Goal: Task Accomplishment & Management: Manage account settings

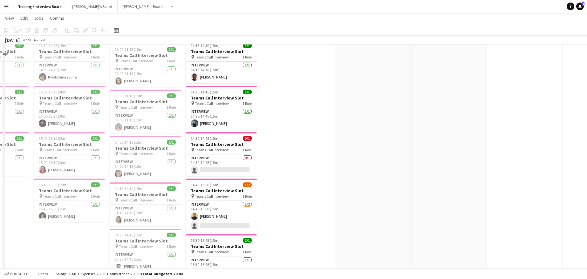
scroll to position [64, 0]
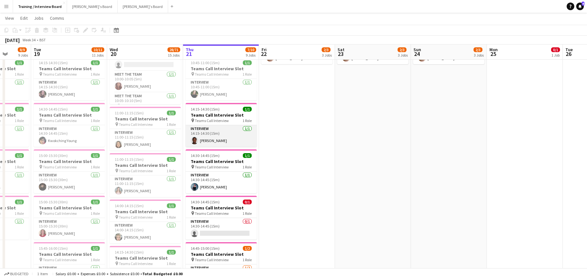
click at [209, 137] on app-card-role "Interview 1/1 14:15-14:30 (15m) Abdulakeem Saka" at bounding box center [221, 136] width 71 height 22
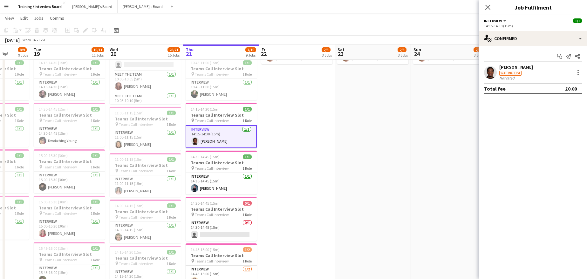
click at [509, 65] on div "[PERSON_NAME]" at bounding box center [516, 67] width 34 height 6
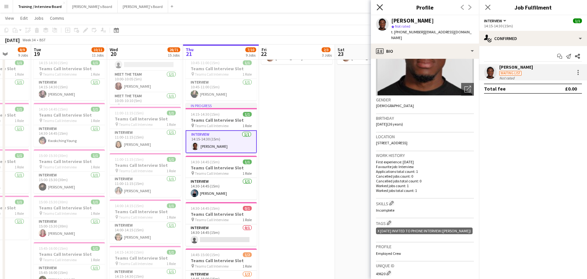
click at [377, 7] on icon "Close pop-in" at bounding box center [380, 7] width 6 height 6
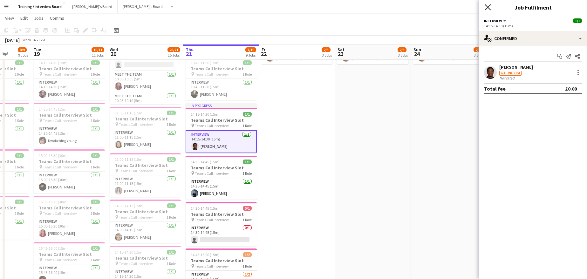
click at [487, 6] on icon at bounding box center [488, 7] width 6 height 6
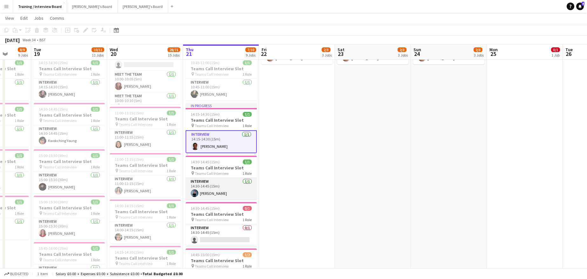
click at [218, 197] on app-card-role "Interview 1/1 14:30-14:45 (15m) Lizzie Harrington" at bounding box center [221, 189] width 71 height 22
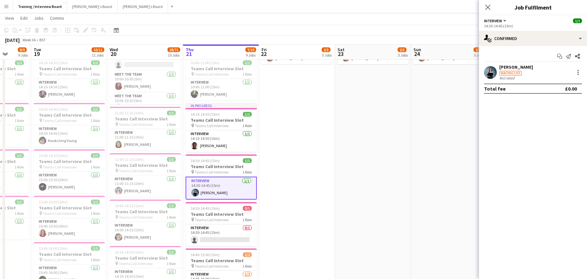
click at [517, 66] on div "[PERSON_NAME]" at bounding box center [516, 67] width 34 height 6
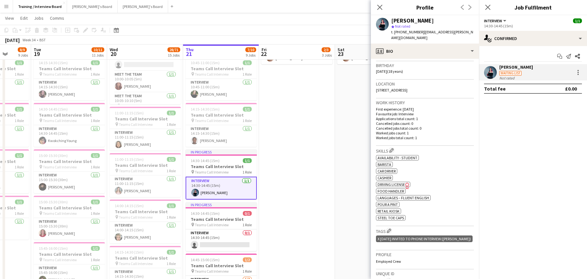
scroll to position [127, 0]
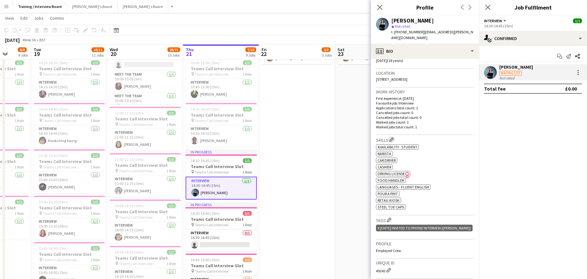
click at [393, 139] on app-icon "Edit crew company skills" at bounding box center [391, 139] width 4 height 4
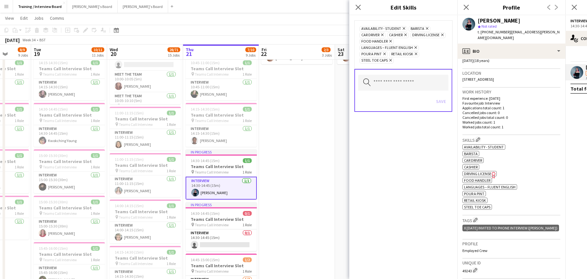
click at [426, 26] on icon "Remove" at bounding box center [426, 28] width 4 height 4
click at [441, 100] on button "Save" at bounding box center [441, 101] width 15 height 10
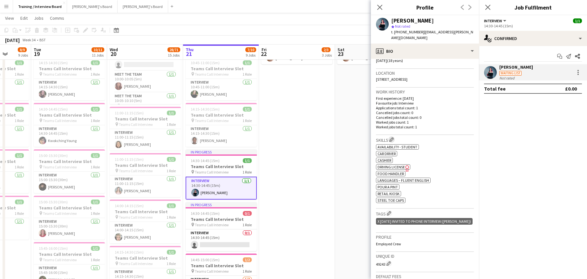
click at [395, 138] on button "Edit crew company skills" at bounding box center [391, 139] width 6 height 6
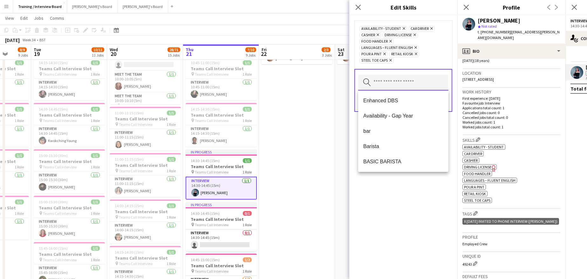
click at [412, 88] on input "text" at bounding box center [403, 83] width 90 height 16
click at [367, 129] on span "bar" at bounding box center [403, 131] width 80 height 6
click at [404, 194] on div "Availability - Student Remove bar Remove Car Driver Remove Cashier Remove Drivi…" at bounding box center [403, 147] width 108 height 264
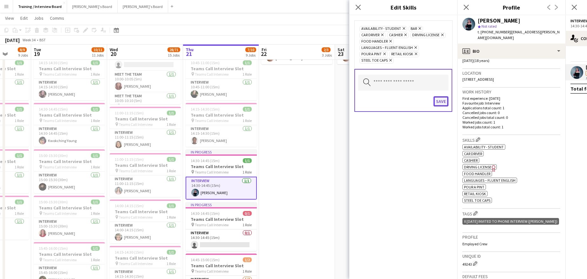
click at [441, 100] on button "Save" at bounding box center [441, 101] width 15 height 10
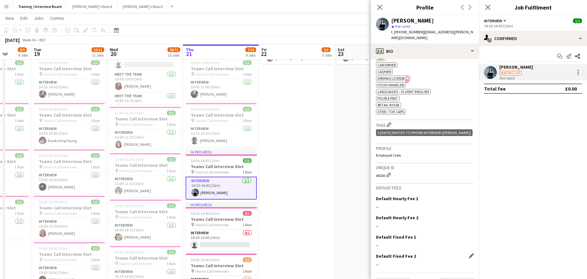
scroll to position [239, 0]
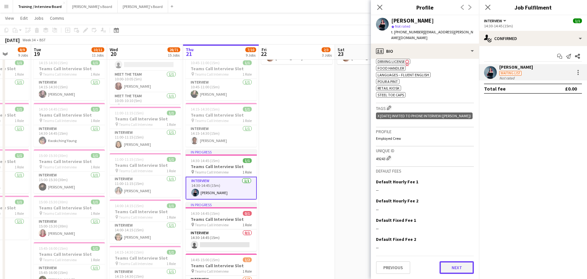
click at [453, 266] on button "Next" at bounding box center [457, 267] width 34 height 13
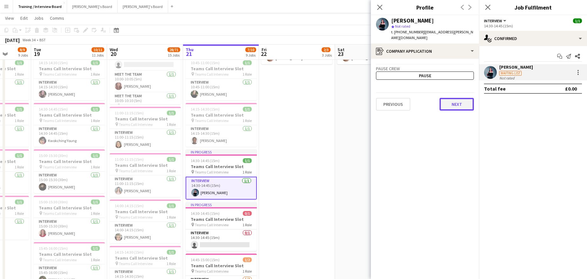
click at [455, 106] on button "Next" at bounding box center [457, 104] width 34 height 13
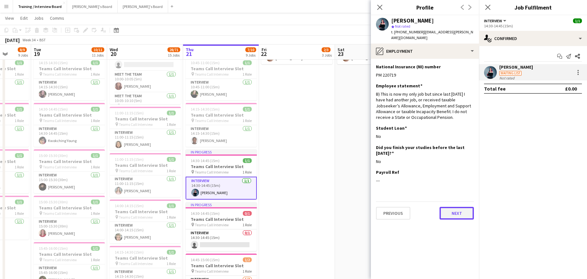
click at [456, 211] on button "Next" at bounding box center [457, 213] width 34 height 13
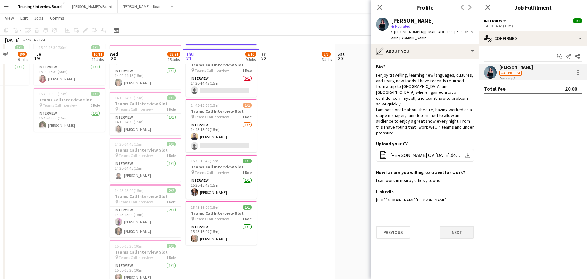
scroll to position [222, 0]
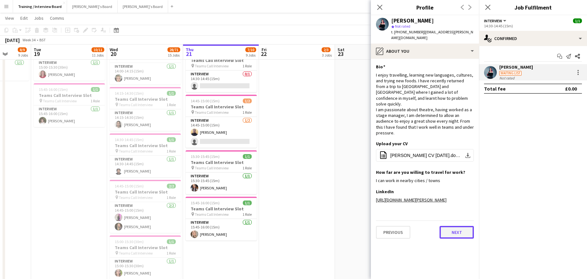
click at [457, 239] on button "Next" at bounding box center [457, 232] width 34 height 13
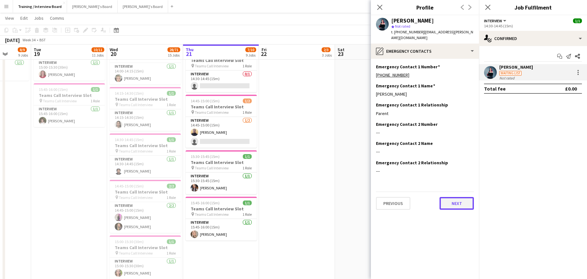
click at [460, 204] on button "Next" at bounding box center [457, 203] width 34 height 13
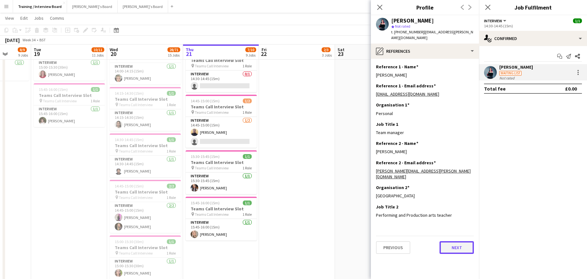
click at [448, 243] on button "Next" at bounding box center [457, 247] width 34 height 13
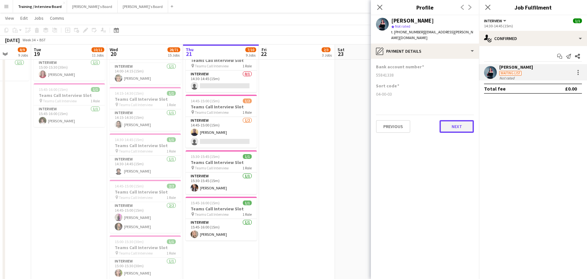
click at [456, 127] on button "Next" at bounding box center [457, 126] width 34 height 13
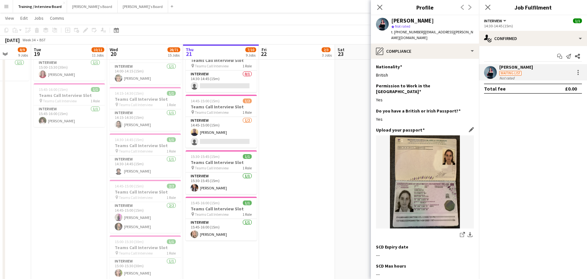
scroll to position [64, 0]
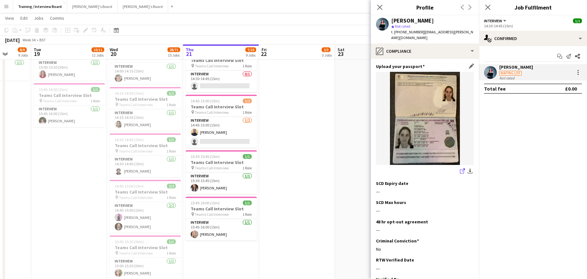
click at [460, 169] on icon at bounding box center [462, 171] width 4 height 4
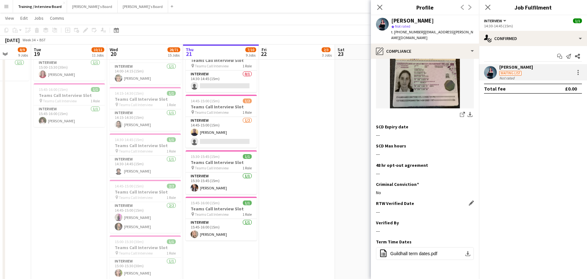
scroll to position [139, 0]
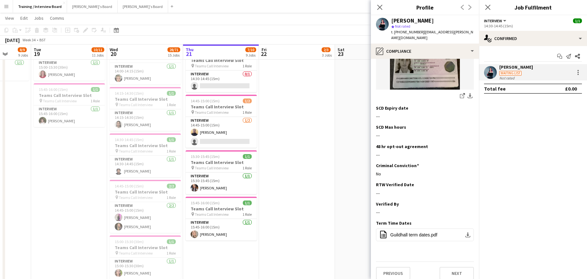
click at [469, 179] on app-section-data-types "Nationality Edit this field British Permission to Work in the UK Edit this fiel…" at bounding box center [425, 169] width 108 height 220
click at [469, 182] on app-icon "Edit this field" at bounding box center [471, 184] width 5 height 5
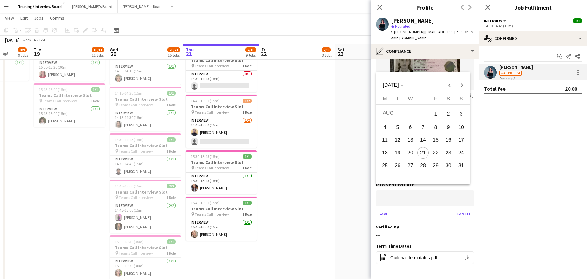
click at [428, 154] on span "21" at bounding box center [422, 152] width 11 height 11
type input "**********"
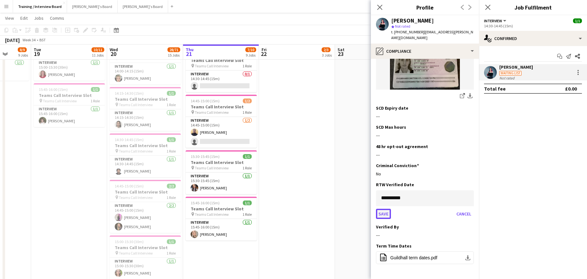
click at [386, 209] on button "Save" at bounding box center [383, 214] width 15 height 10
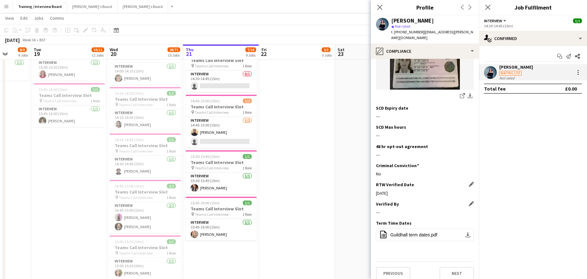
click at [463, 201] on div "Verified By Edit this field" at bounding box center [425, 204] width 98 height 6
click at [469, 201] on app-icon "Edit this field" at bounding box center [471, 203] width 5 height 5
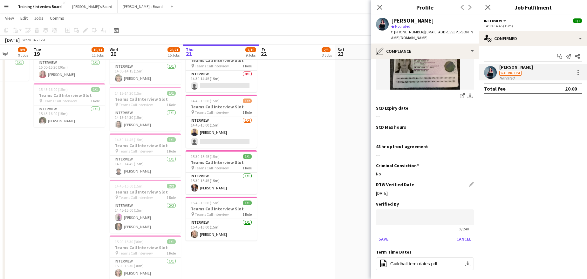
click at [393, 215] on input at bounding box center [425, 217] width 98 height 16
type input "**"
click at [391, 234] on button "Save" at bounding box center [383, 239] width 15 height 10
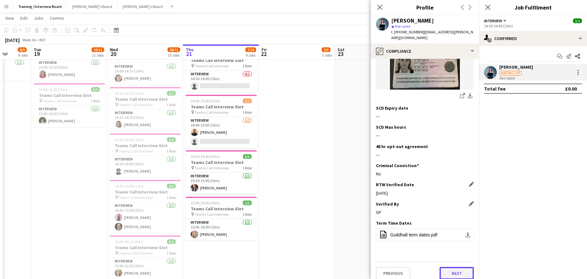
click at [448, 267] on button "Next" at bounding box center [457, 273] width 34 height 13
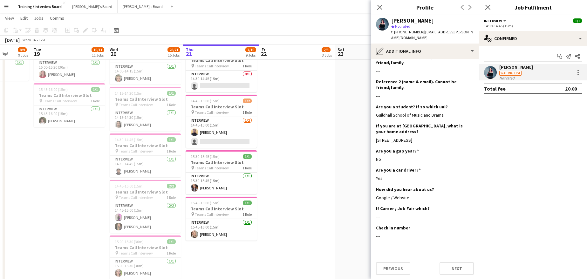
scroll to position [99, 0]
click at [461, 266] on button "Next" at bounding box center [457, 267] width 34 height 13
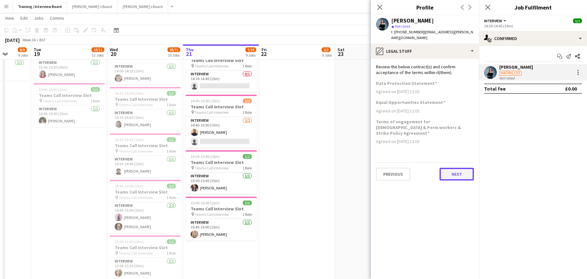
click at [453, 168] on button "Next" at bounding box center [457, 174] width 34 height 13
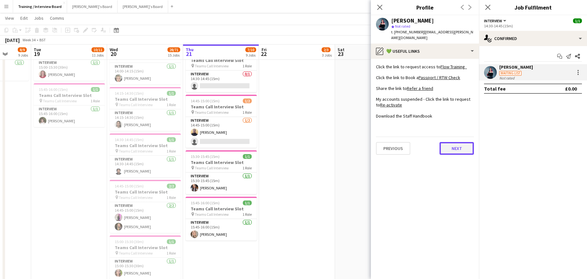
click at [456, 147] on button "Next" at bounding box center [457, 148] width 34 height 13
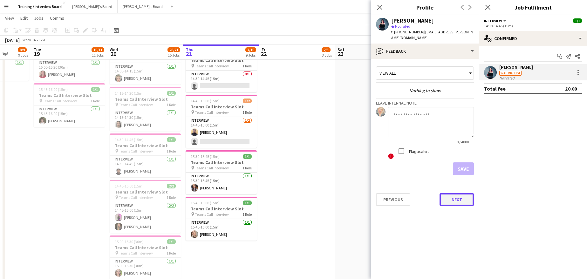
click at [451, 197] on button "Next" at bounding box center [457, 199] width 34 height 13
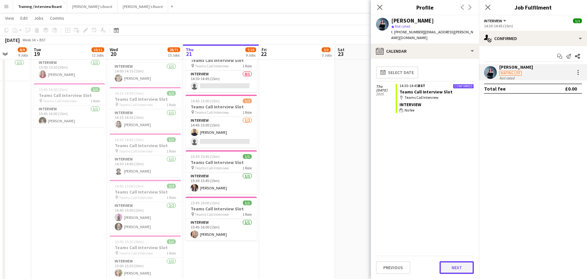
click at [455, 268] on button "Next" at bounding box center [457, 267] width 34 height 13
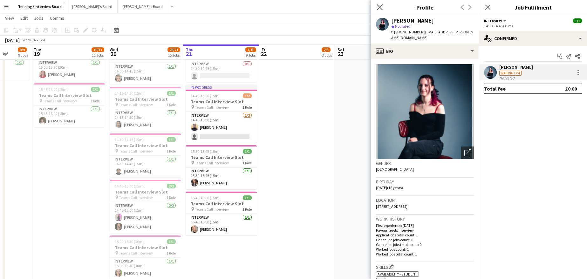
click at [380, 4] on app-icon "Close pop-in" at bounding box center [379, 7] width 9 height 9
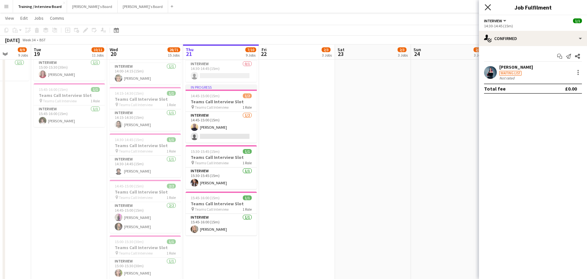
click at [487, 9] on icon "Close pop-in" at bounding box center [488, 7] width 6 height 6
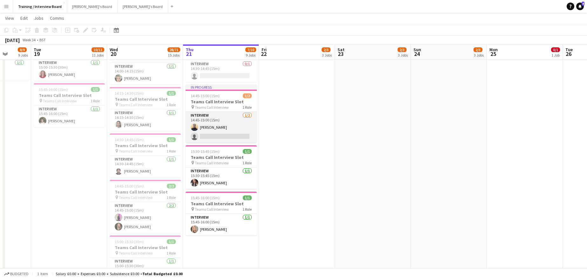
click at [210, 126] on app-card-role "Interview 1/2 14:45-15:00 (15m) Oluchi Nwangwu single-neutral-actions" at bounding box center [221, 127] width 71 height 31
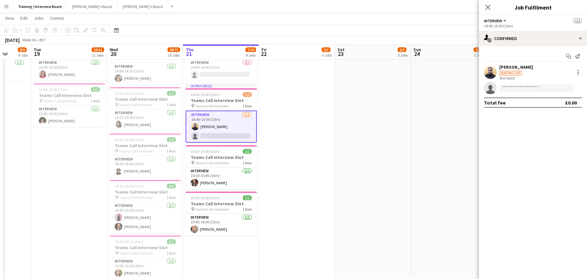
click at [517, 68] on div "[PERSON_NAME]" at bounding box center [516, 67] width 34 height 6
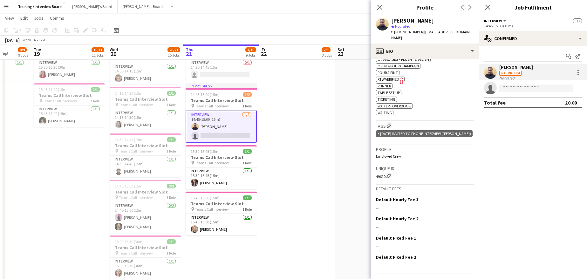
scroll to position [287, 0]
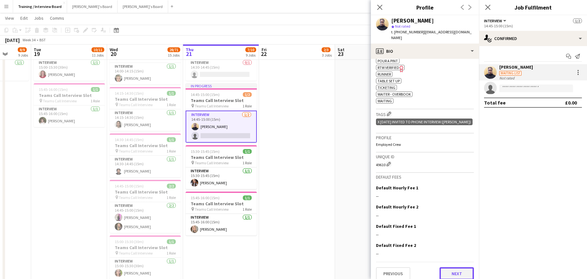
click at [445, 267] on button "Next" at bounding box center [457, 273] width 34 height 13
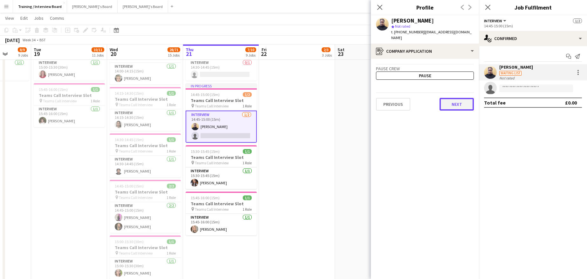
click at [452, 99] on button "Next" at bounding box center [457, 104] width 34 height 13
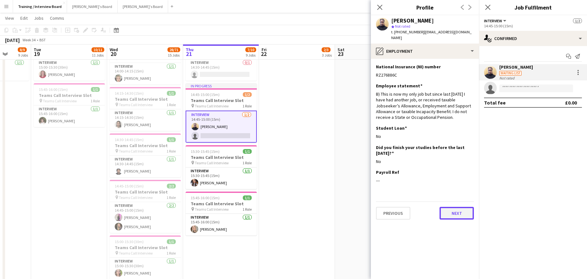
click at [460, 207] on button "Next" at bounding box center [457, 213] width 34 height 13
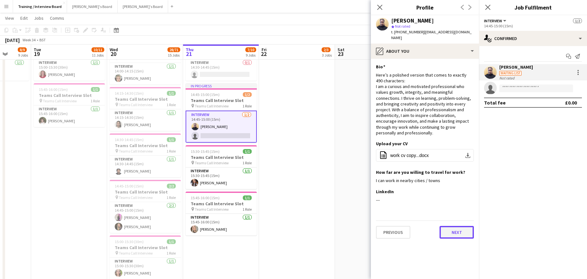
click at [455, 227] on button "Next" at bounding box center [457, 232] width 34 height 13
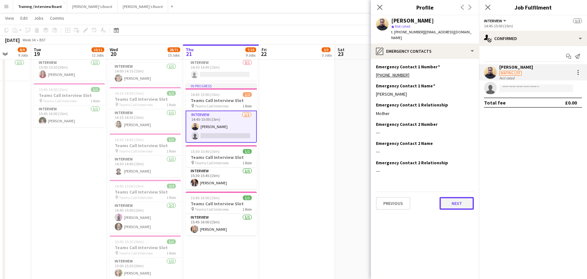
click at [461, 201] on button "Next" at bounding box center [457, 203] width 34 height 13
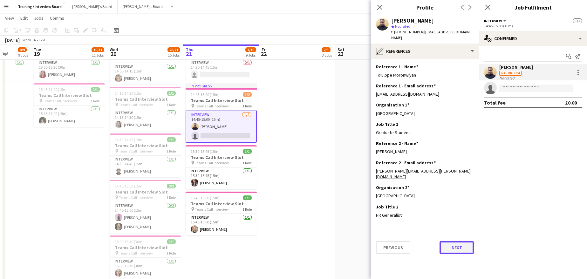
click at [460, 241] on button "Next" at bounding box center [457, 247] width 34 height 13
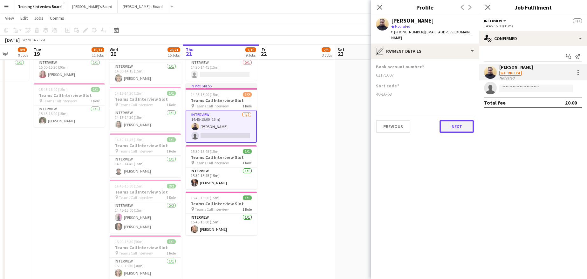
click at [456, 121] on button "Next" at bounding box center [457, 126] width 34 height 13
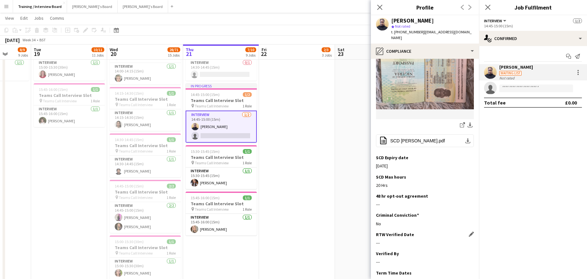
scroll to position [159, 0]
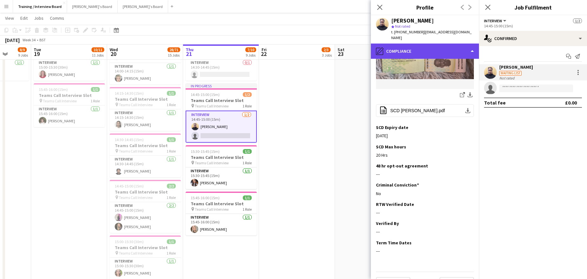
click at [472, 44] on div "pencil4 Compliance" at bounding box center [425, 51] width 108 height 15
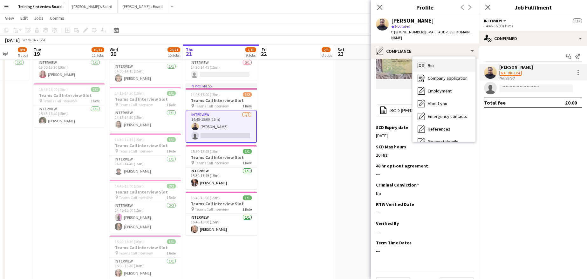
click at [441, 63] on div "Bio Bio" at bounding box center [444, 65] width 63 height 13
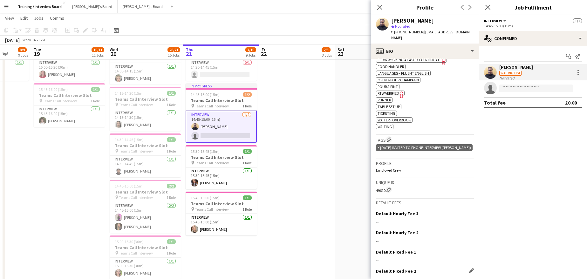
scroll to position [287, 0]
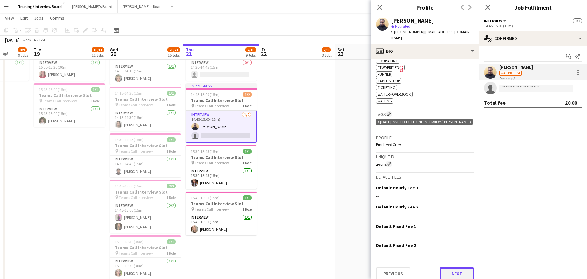
click at [451, 268] on button "Next" at bounding box center [457, 273] width 34 height 13
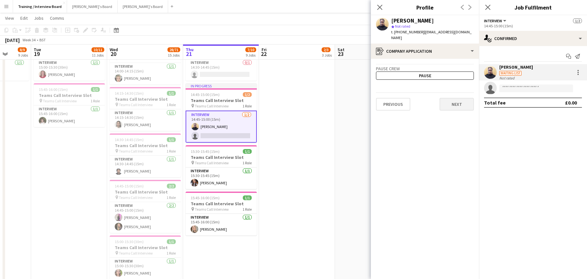
click at [462, 105] on app-crew-profile-application "Pause crew Pause Previous Next" at bounding box center [425, 169] width 108 height 220
click at [456, 101] on button "Next" at bounding box center [457, 104] width 34 height 13
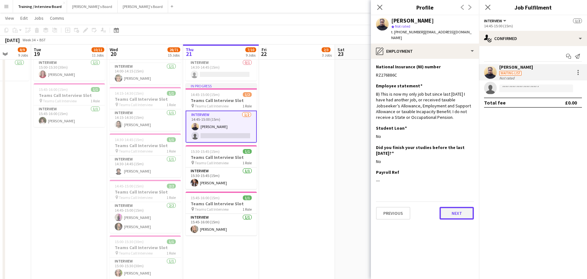
click at [460, 207] on button "Next" at bounding box center [457, 213] width 34 height 13
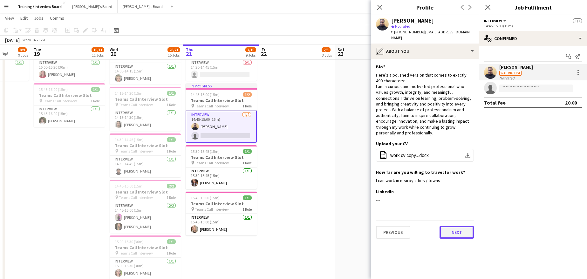
click at [456, 231] on button "Next" at bounding box center [457, 232] width 34 height 13
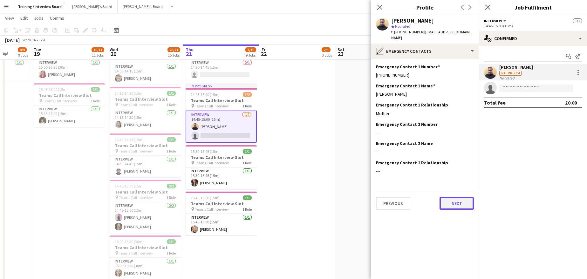
click at [457, 199] on button "Next" at bounding box center [457, 203] width 34 height 13
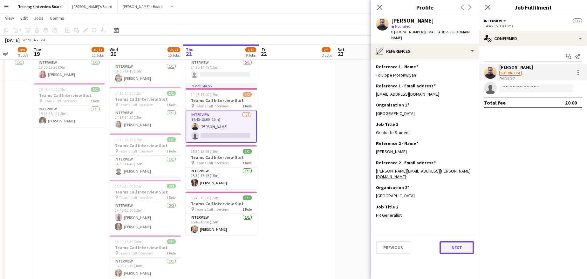
click at [452, 241] on button "Next" at bounding box center [457, 247] width 34 height 13
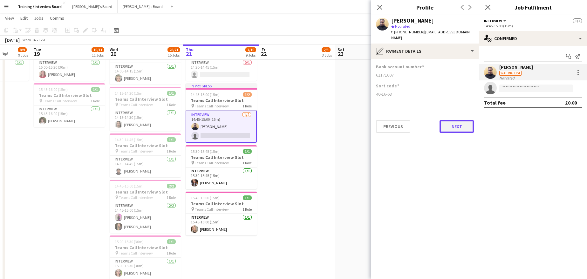
click at [448, 123] on button "Next" at bounding box center [457, 126] width 34 height 13
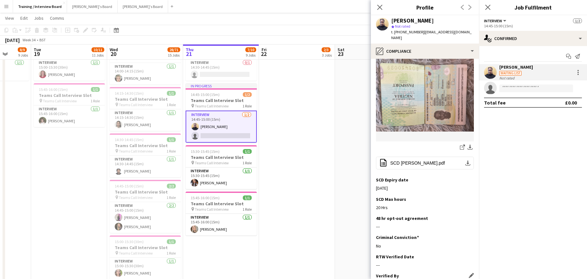
scroll to position [159, 0]
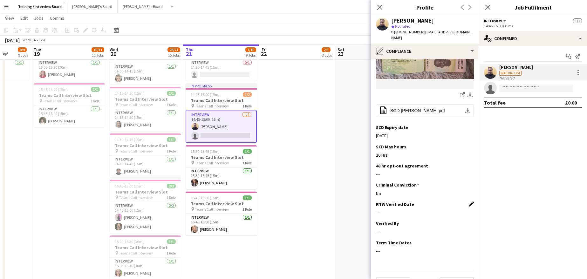
click at [469, 202] on app-icon "Edit this field" at bounding box center [471, 204] width 5 height 5
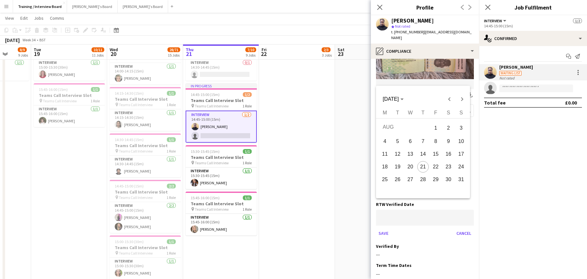
click at [424, 168] on span "21" at bounding box center [422, 166] width 11 height 11
type input "**********"
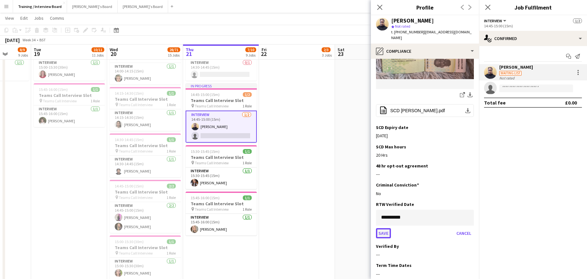
click at [377, 228] on button "Save" at bounding box center [383, 233] width 15 height 10
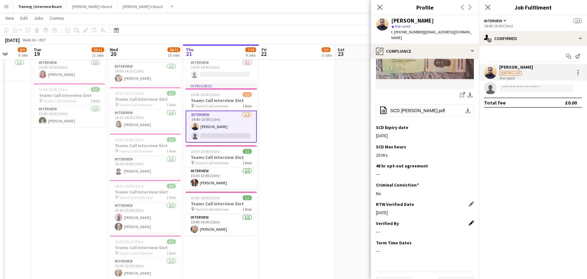
click at [469, 221] on app-icon "Edit this field" at bounding box center [471, 223] width 5 height 5
click at [406, 229] on input at bounding box center [425, 237] width 98 height 16
type input "**"
click at [382, 253] on button "Save" at bounding box center [383, 258] width 15 height 10
click at [458, 277] on button "Next" at bounding box center [457, 283] width 34 height 13
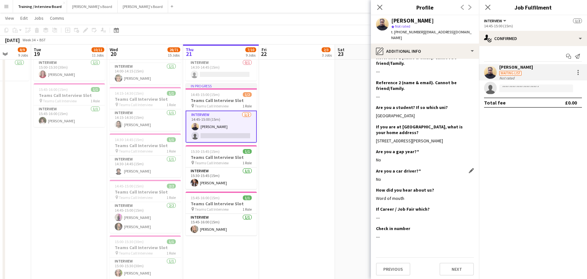
scroll to position [191, 0]
click at [447, 273] on button "Next" at bounding box center [457, 268] width 34 height 13
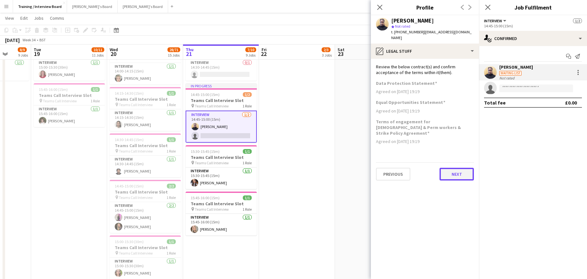
click at [453, 168] on button "Next" at bounding box center [457, 174] width 34 height 13
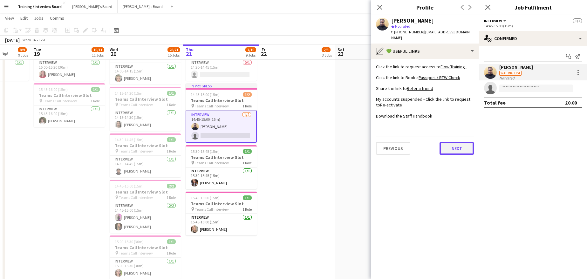
click at [447, 142] on button "Next" at bounding box center [457, 148] width 34 height 13
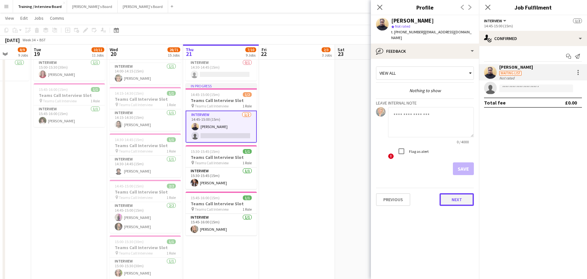
click at [454, 193] on button "Next" at bounding box center [457, 199] width 34 height 13
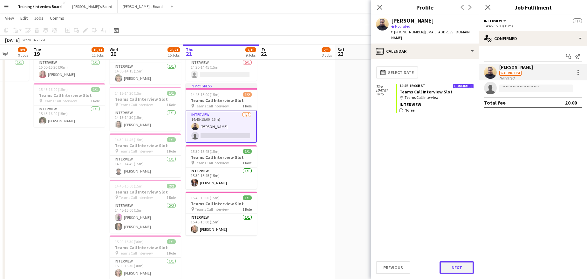
click at [454, 269] on button "Next" at bounding box center [457, 267] width 34 height 13
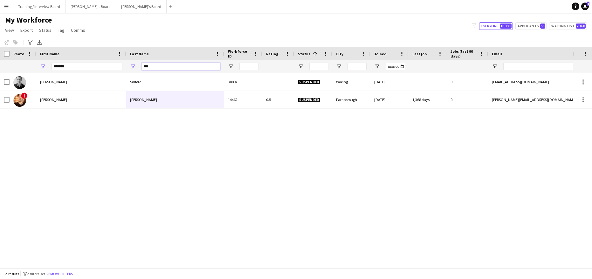
click at [163, 68] on input "***" at bounding box center [180, 67] width 79 height 8
type input "*"
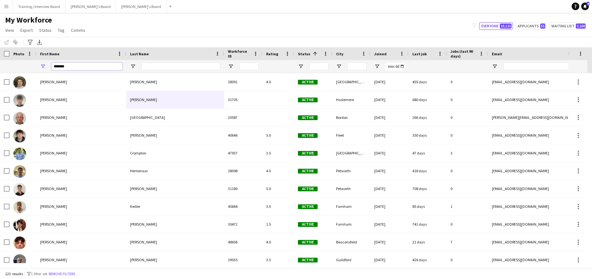
click at [89, 68] on input "*******" at bounding box center [86, 67] width 71 height 8
type input "*"
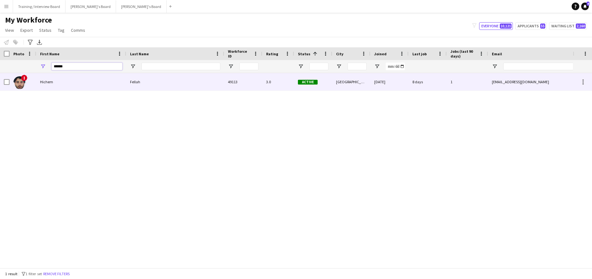
type input "******"
click at [99, 86] on div "Hichem" at bounding box center [81, 81] width 90 height 17
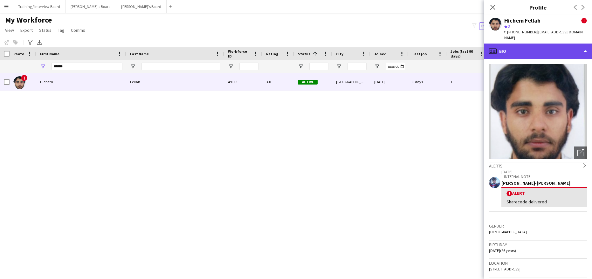
click at [584, 44] on div "profile Bio" at bounding box center [538, 51] width 108 height 15
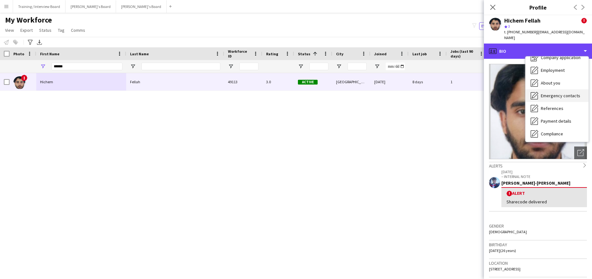
scroll to position [32, 0]
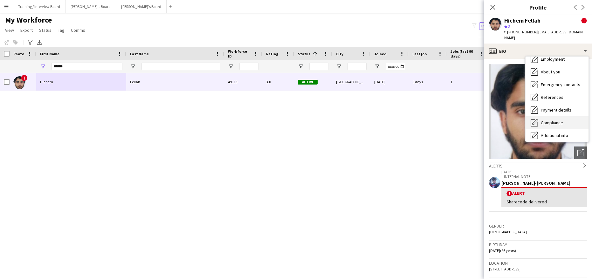
click at [553, 120] on span "Compliance" at bounding box center [552, 123] width 22 height 6
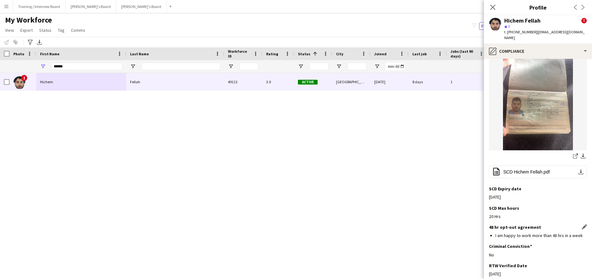
scroll to position [159, 0]
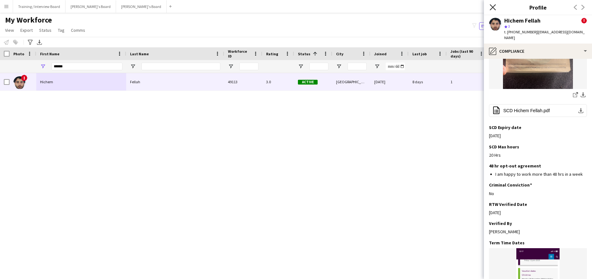
click at [490, 9] on icon "Close pop-in" at bounding box center [492, 7] width 6 height 6
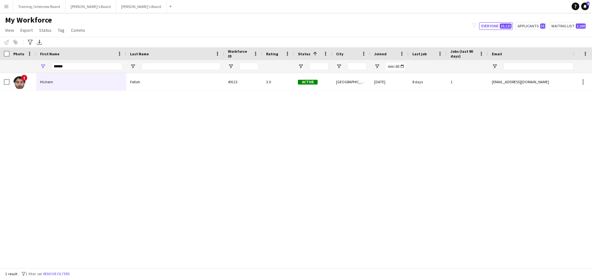
click at [82, 71] on div "******" at bounding box center [86, 66] width 71 height 13
click at [81, 66] on input "******" at bounding box center [86, 67] width 71 height 8
type input "*"
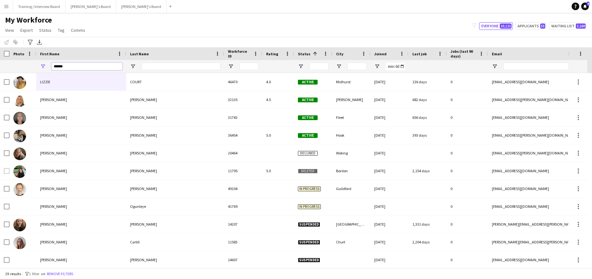
type input "******"
click at [162, 66] on input "Last Name Filter Input" at bounding box center [180, 67] width 79 height 8
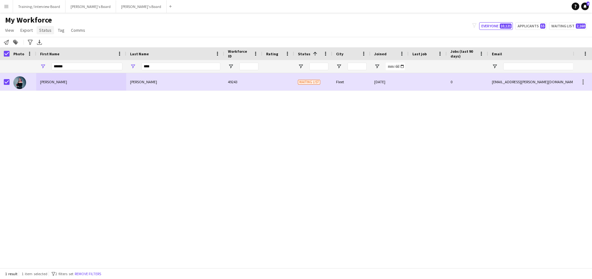
click at [45, 30] on span "Status" at bounding box center [45, 30] width 12 height 6
click at [49, 41] on link "Edit" at bounding box center [59, 43] width 44 height 13
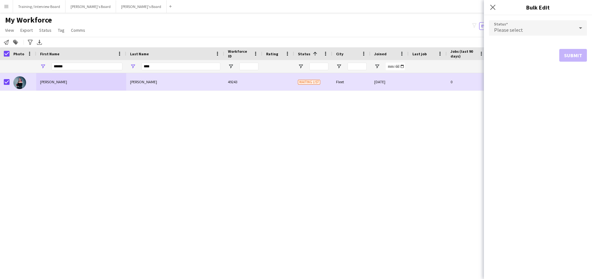
click at [580, 25] on icon at bounding box center [581, 28] width 8 height 13
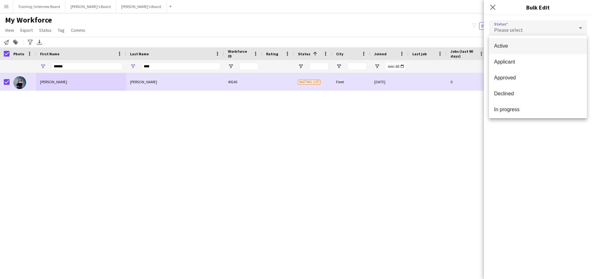
click at [515, 44] on span "Active" at bounding box center [538, 46] width 88 height 6
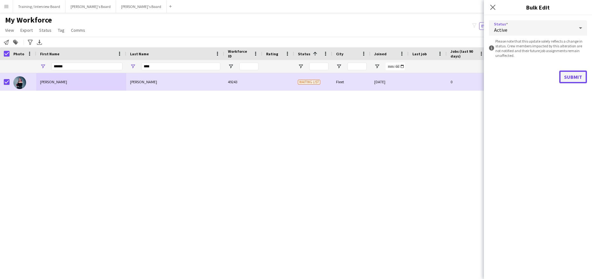
click at [576, 75] on button "Submit" at bounding box center [573, 77] width 28 height 13
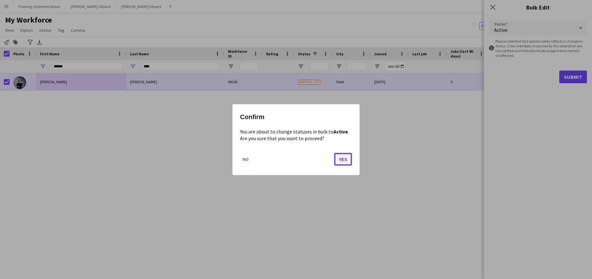
click at [340, 159] on button "Yes" at bounding box center [343, 159] width 18 height 13
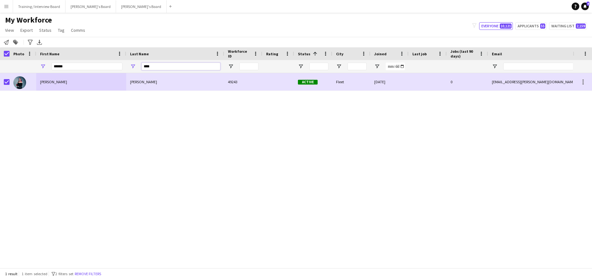
click at [161, 66] on input "****" at bounding box center [180, 67] width 79 height 8
type input "*"
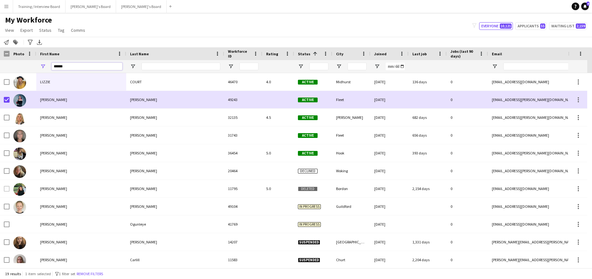
click at [69, 66] on input "******" at bounding box center [86, 67] width 71 height 8
type input "*"
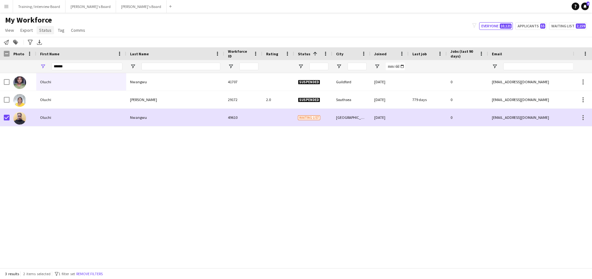
click at [42, 30] on span "Status" at bounding box center [45, 30] width 12 height 6
click at [42, 44] on span "Edit" at bounding box center [45, 44] width 7 height 6
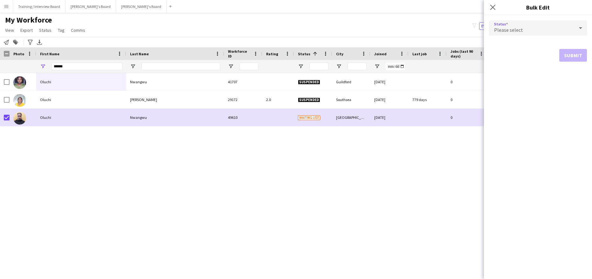
click at [578, 28] on icon at bounding box center [581, 28] width 8 height 13
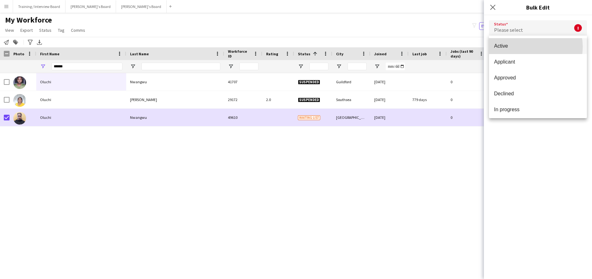
click at [528, 47] on span "Active" at bounding box center [538, 46] width 88 height 6
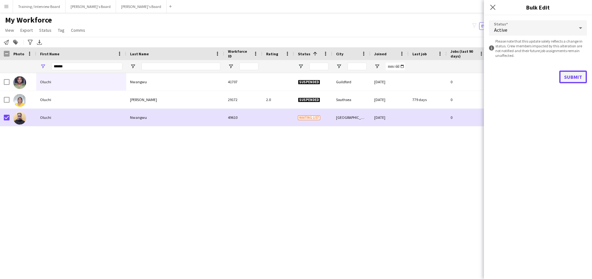
click at [561, 71] on button "Submit" at bounding box center [573, 77] width 28 height 13
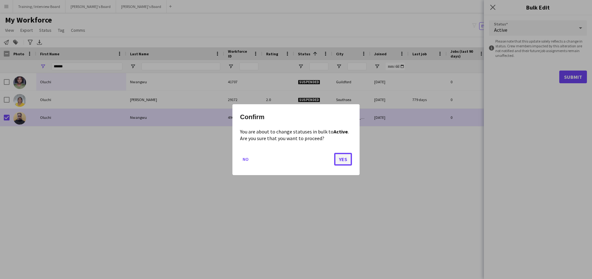
click at [349, 160] on button "Yes" at bounding box center [343, 159] width 18 height 13
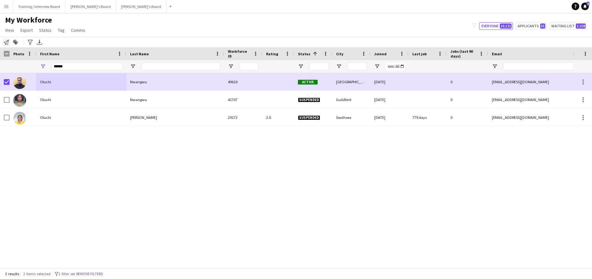
click at [8, 43] on icon "Notify workforce" at bounding box center [6, 42] width 5 height 5
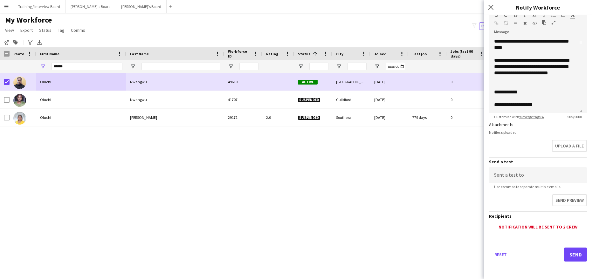
scroll to position [90, 0]
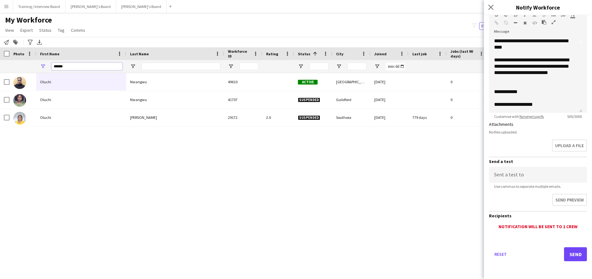
click at [75, 68] on input "******" at bounding box center [86, 67] width 71 height 8
type input "*"
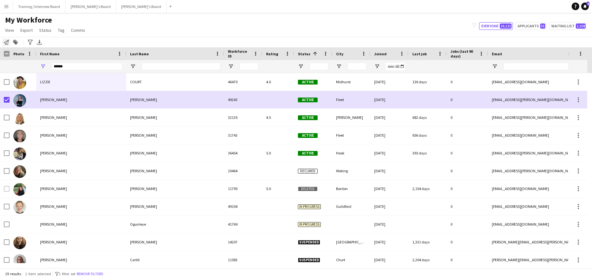
click at [8, 43] on icon at bounding box center [6, 42] width 5 height 5
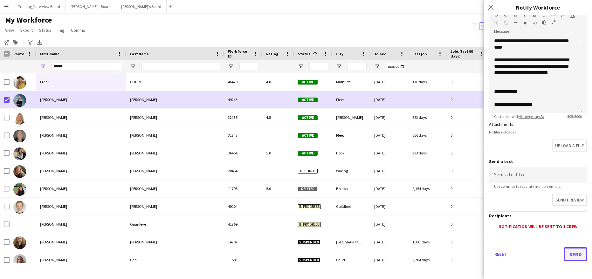
click at [570, 249] on button "Send" at bounding box center [575, 254] width 23 height 14
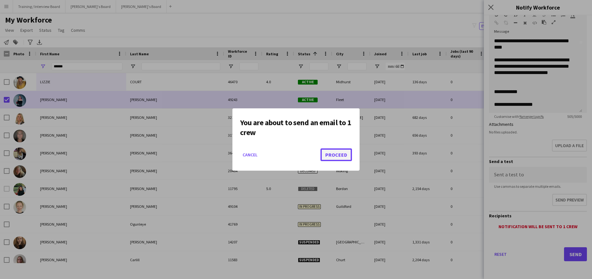
click at [335, 157] on button "Proceed" at bounding box center [335, 154] width 31 height 13
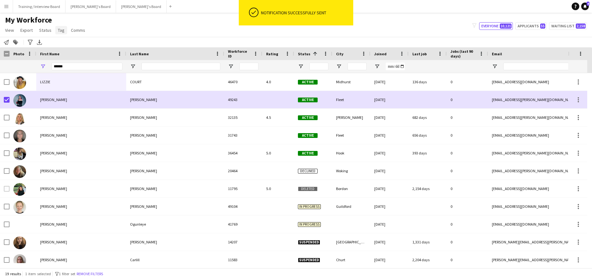
click at [63, 31] on span "Tag" at bounding box center [61, 30] width 7 height 6
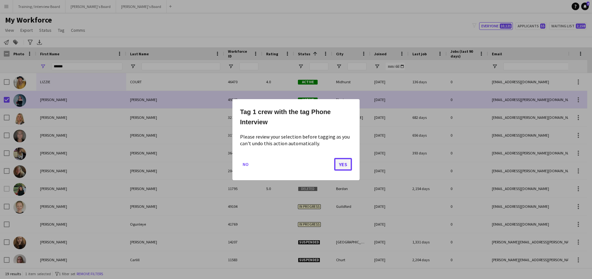
click at [350, 168] on button "Yes" at bounding box center [343, 164] width 18 height 13
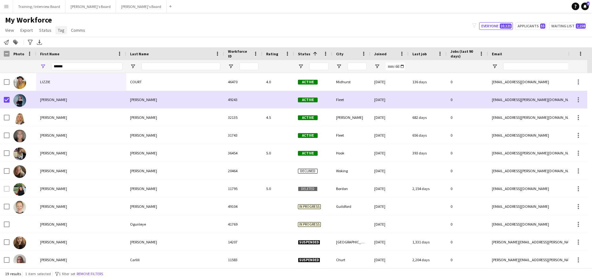
click at [62, 31] on span "Tag" at bounding box center [61, 30] width 7 height 6
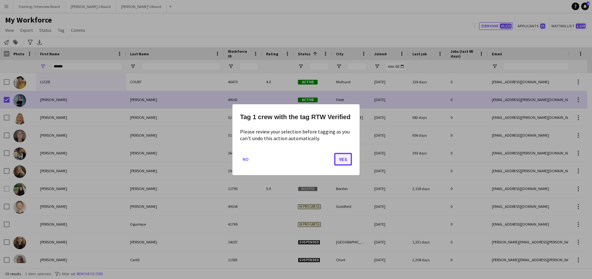
click at [350, 158] on button "Yes" at bounding box center [343, 159] width 18 height 13
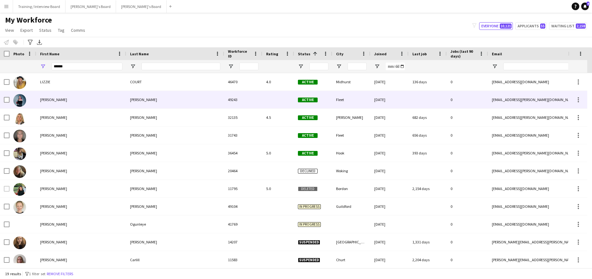
click at [52, 97] on div "Lizzie" at bounding box center [81, 99] width 90 height 17
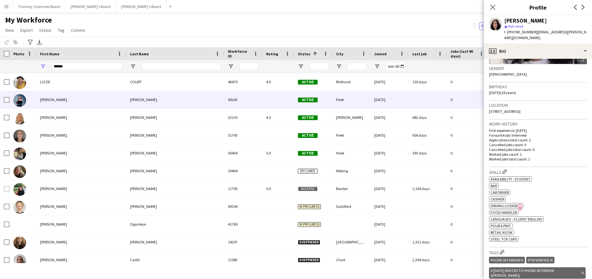
scroll to position [95, 0]
click at [581, 271] on icon at bounding box center [582, 272] width 3 height 3
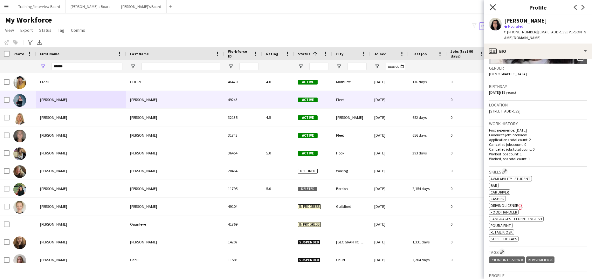
click at [491, 5] on icon "Close pop-in" at bounding box center [492, 7] width 6 height 6
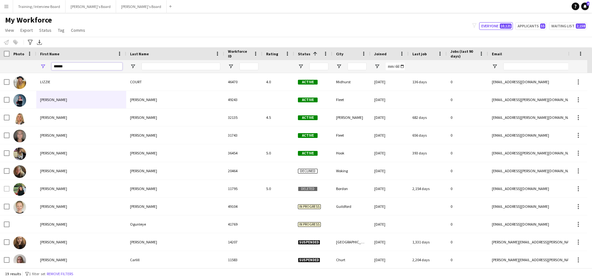
click at [77, 69] on input "******" at bounding box center [86, 67] width 71 height 8
type input "*"
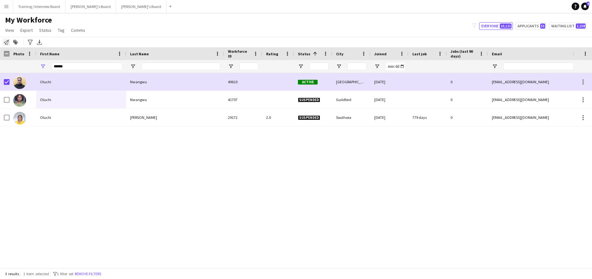
click at [5, 42] on icon at bounding box center [6, 42] width 5 height 5
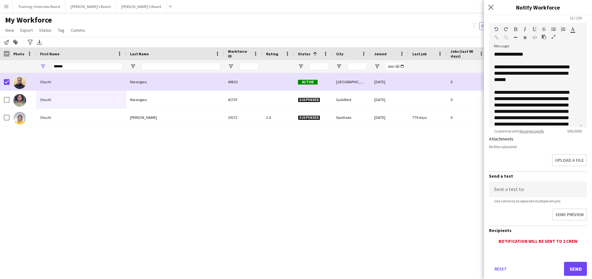
scroll to position [90, 0]
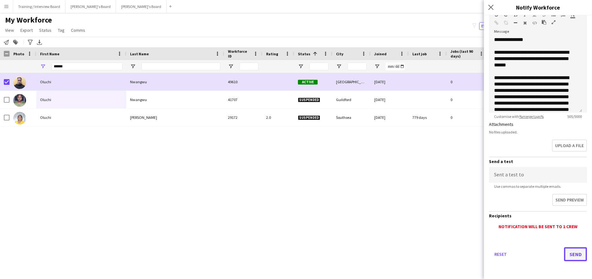
click at [573, 252] on button "Send" at bounding box center [575, 254] width 23 height 14
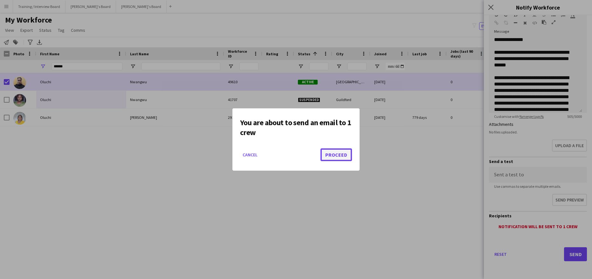
click at [337, 156] on button "Proceed" at bounding box center [335, 154] width 31 height 13
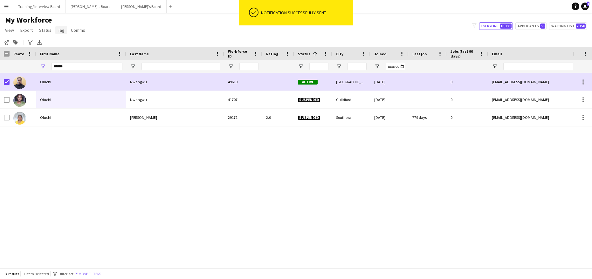
click at [58, 29] on span "Tag" at bounding box center [61, 30] width 7 height 6
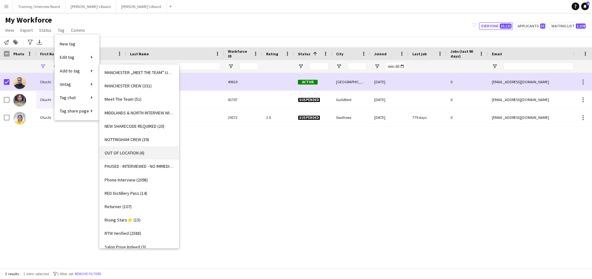
scroll to position [0, 0]
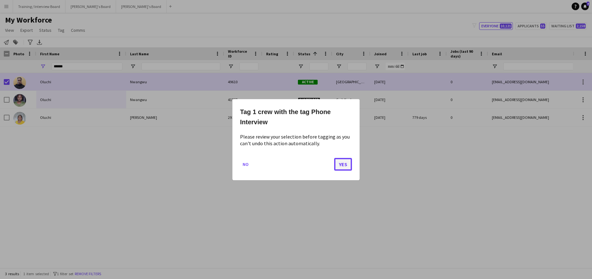
click at [346, 165] on button "Yes" at bounding box center [343, 164] width 18 height 13
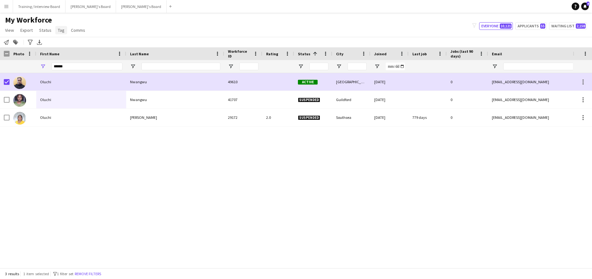
click at [58, 28] on span "Tag" at bounding box center [61, 30] width 7 height 6
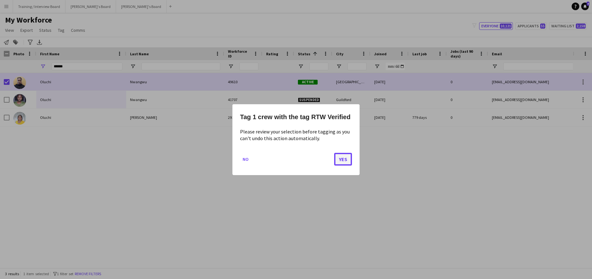
click at [349, 159] on button "Yes" at bounding box center [343, 159] width 18 height 13
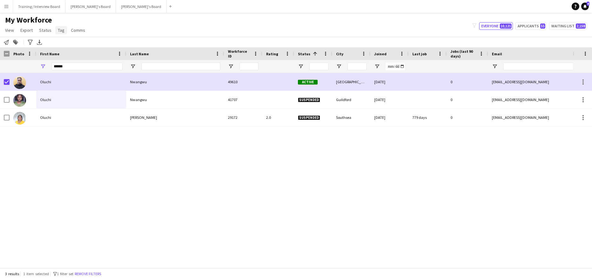
click at [62, 30] on span "Tag" at bounding box center [61, 30] width 7 height 6
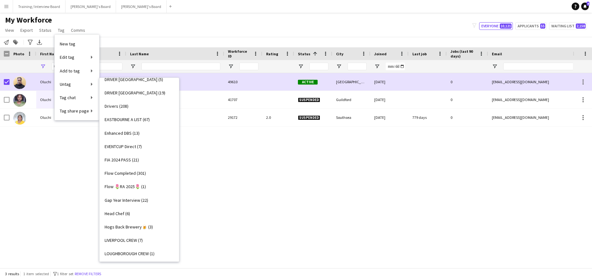
scroll to position [286, 0]
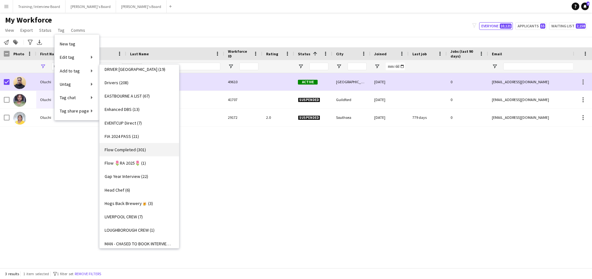
click at [130, 147] on span "Flow Completed (301)" at bounding box center [125, 150] width 41 height 6
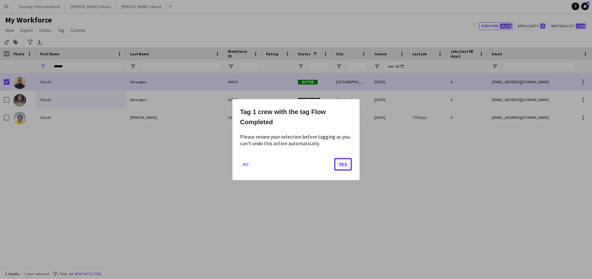
click at [346, 168] on button "Yes" at bounding box center [343, 164] width 18 height 13
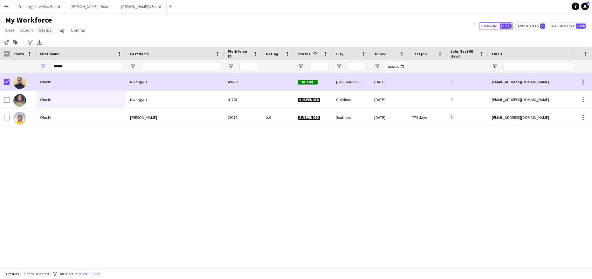
click at [42, 27] on link "Status" at bounding box center [45, 30] width 17 height 8
click at [55, 44] on link "Edit" at bounding box center [59, 43] width 44 height 13
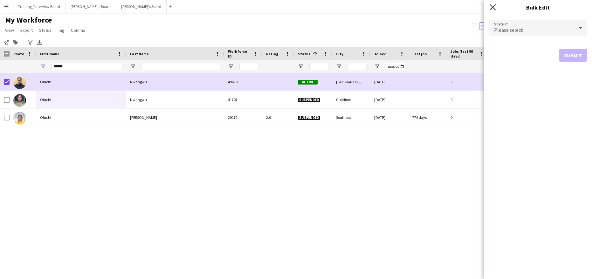
click at [489, 7] on icon "Close pop-in" at bounding box center [492, 7] width 6 height 6
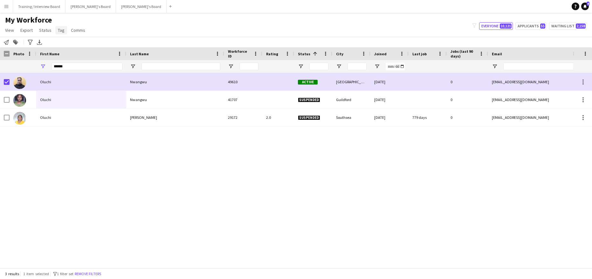
click at [56, 28] on link "Tag" at bounding box center [61, 30] width 12 height 8
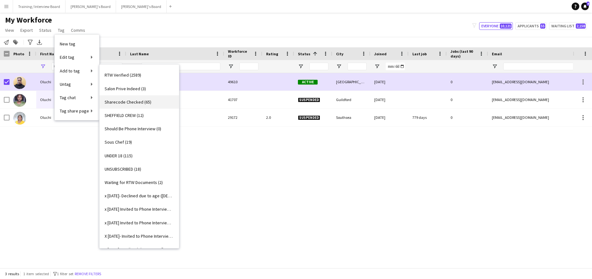
scroll to position [699, 0]
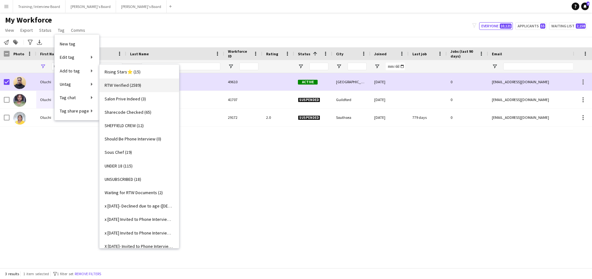
click at [124, 86] on span "RTW Verified (2589)" at bounding box center [123, 85] width 37 height 6
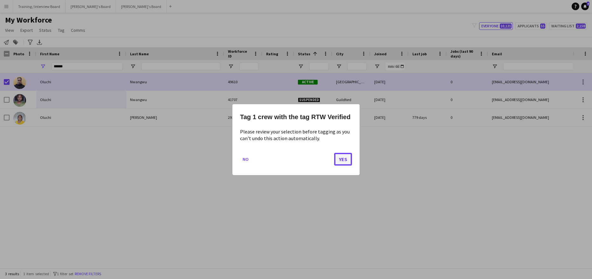
click at [342, 159] on button "Yes" at bounding box center [343, 159] width 18 height 13
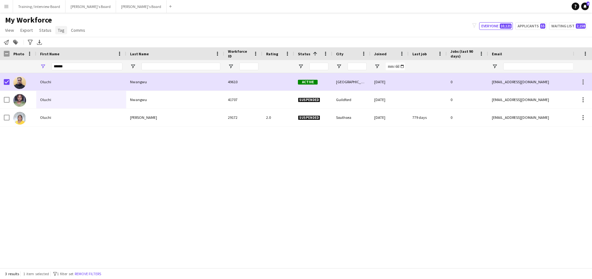
click at [60, 27] on span "Tag" at bounding box center [61, 30] width 7 height 6
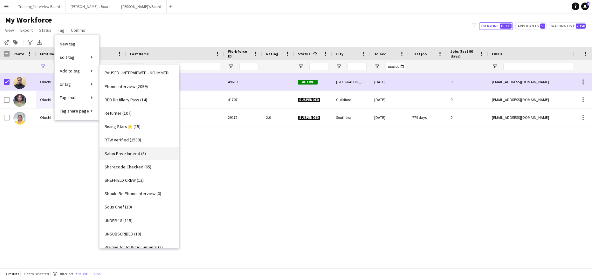
scroll to position [636, 0]
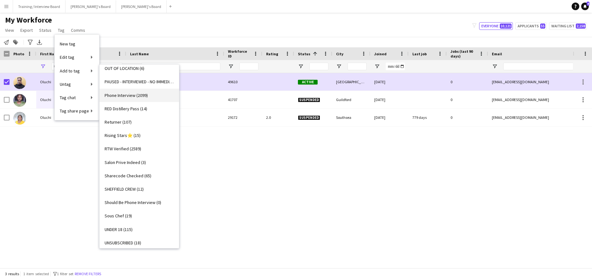
click at [132, 96] on span "Phone Interview (2099)" at bounding box center [126, 95] width 43 height 6
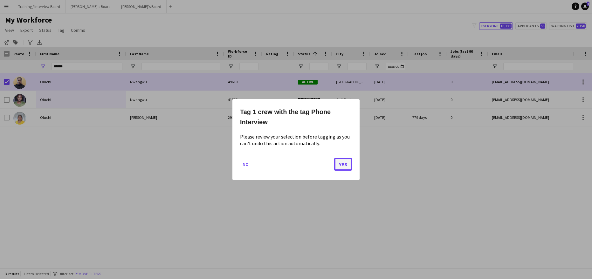
click at [343, 165] on button "Yes" at bounding box center [343, 164] width 18 height 13
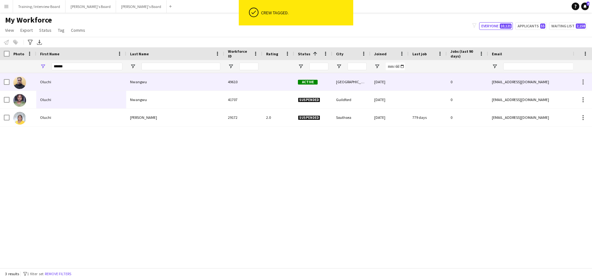
click at [69, 77] on div "Oluchi" at bounding box center [81, 81] width 90 height 17
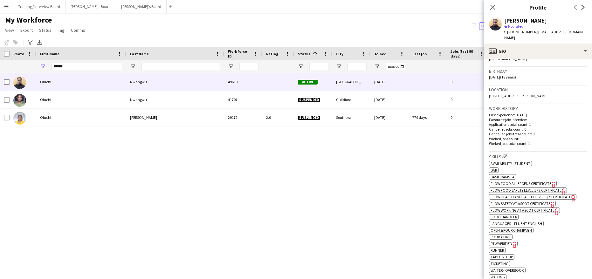
scroll to position [159, 0]
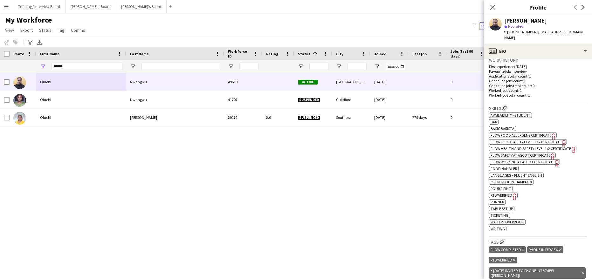
click at [581, 271] on icon "Delete tag" at bounding box center [582, 273] width 3 height 4
click at [490, 7] on icon "Close pop-in" at bounding box center [492, 7] width 6 height 6
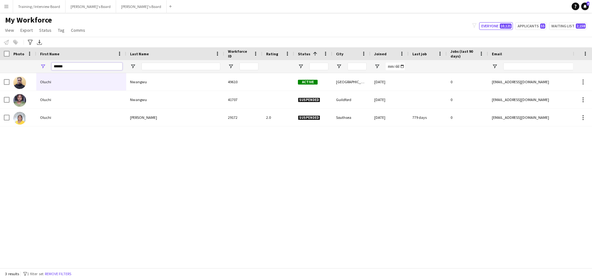
click at [74, 65] on input "******" at bounding box center [86, 67] width 71 height 8
type input "*"
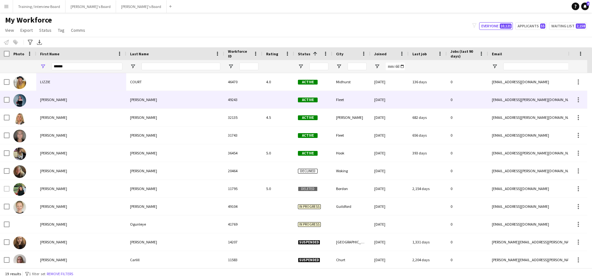
click at [153, 101] on div "Harrington" at bounding box center [175, 99] width 98 height 17
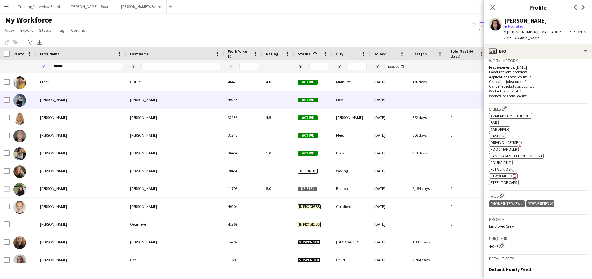
scroll to position [222, 0]
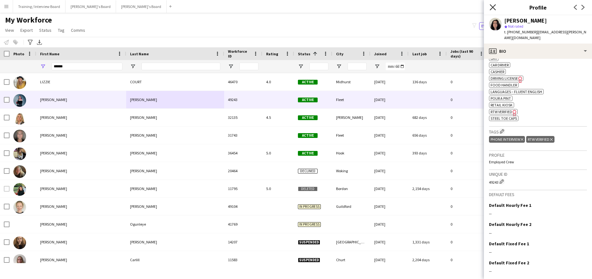
click at [492, 6] on icon "Close pop-in" at bounding box center [492, 7] width 6 height 6
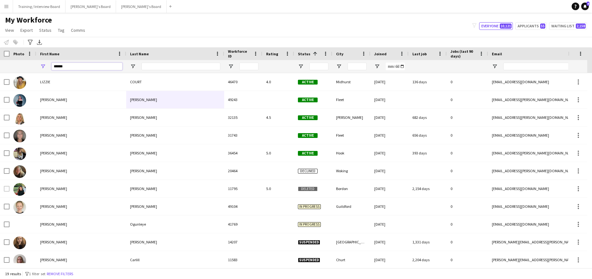
click at [66, 65] on input "******" at bounding box center [86, 67] width 71 height 8
type input "*"
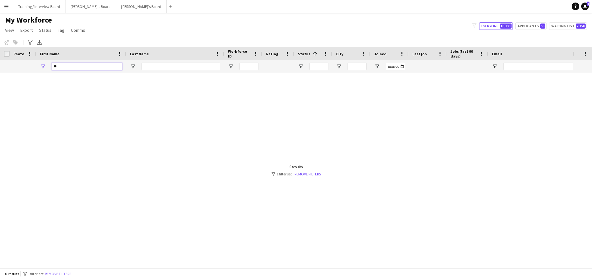
type input "*"
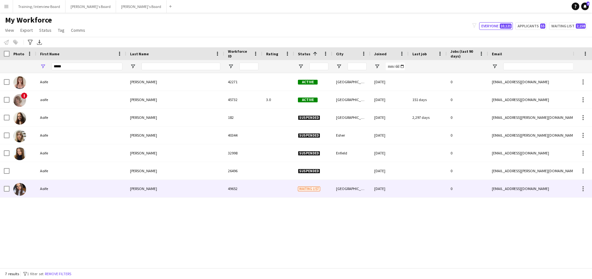
click at [130, 188] on div "Gribbin" at bounding box center [175, 188] width 98 height 17
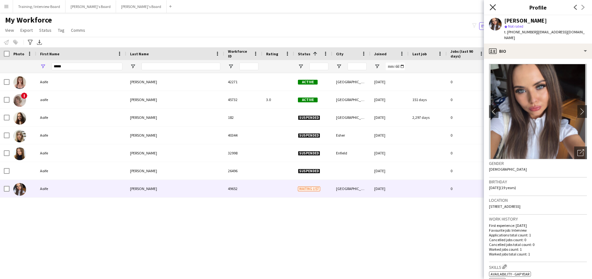
click at [491, 7] on icon "Close pop-in" at bounding box center [492, 7] width 6 height 6
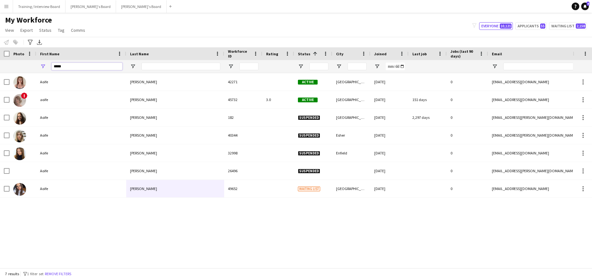
click at [76, 66] on input "*****" at bounding box center [86, 67] width 71 height 8
type input "*"
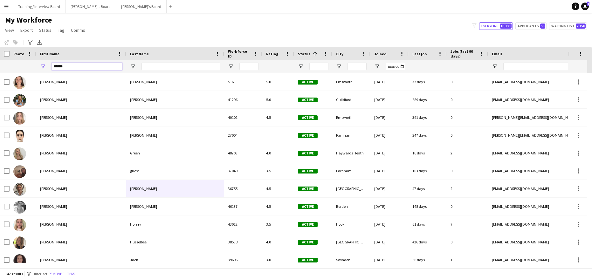
type input "******"
click at [147, 64] on input "Last Name Filter Input" at bounding box center [180, 67] width 79 height 8
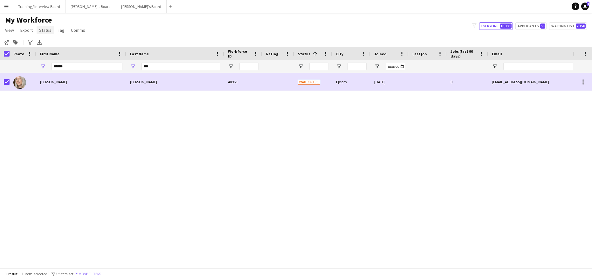
click at [46, 29] on span "Status" at bounding box center [45, 30] width 12 height 6
click at [62, 44] on link "Edit" at bounding box center [59, 43] width 44 height 13
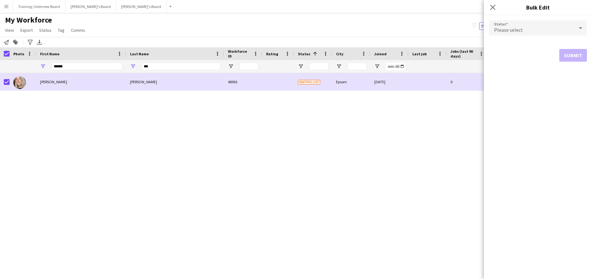
click at [580, 29] on icon at bounding box center [580, 28] width 3 height 2
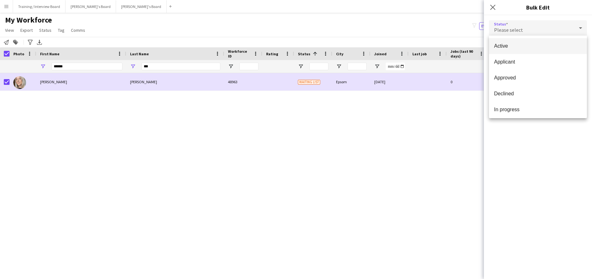
click at [543, 47] on span "Active" at bounding box center [538, 46] width 88 height 6
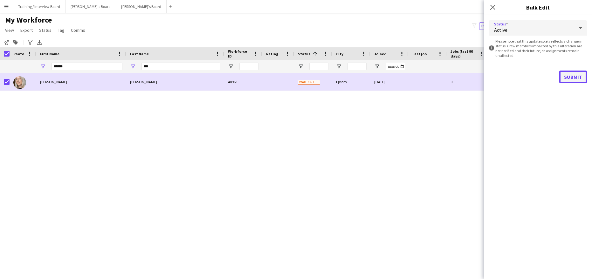
click at [576, 77] on button "Submit" at bounding box center [573, 77] width 28 height 13
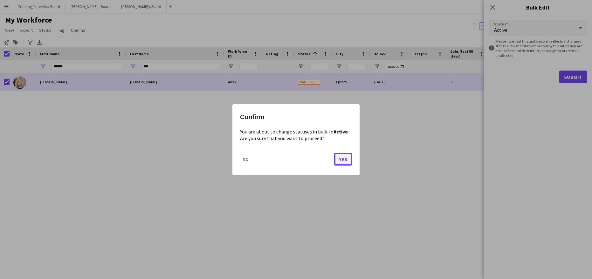
click at [340, 160] on button "Yes" at bounding box center [343, 159] width 18 height 13
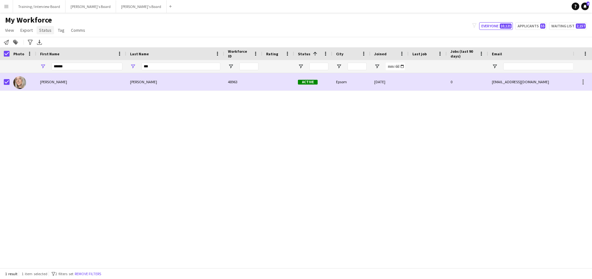
click at [44, 30] on span "Status" at bounding box center [45, 30] width 12 height 6
click at [5, 41] on icon "Notify workforce" at bounding box center [6, 42] width 5 height 5
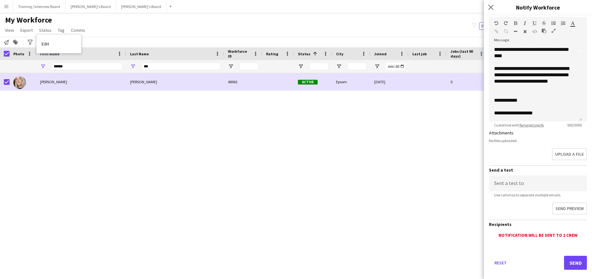
scroll to position [90, 0]
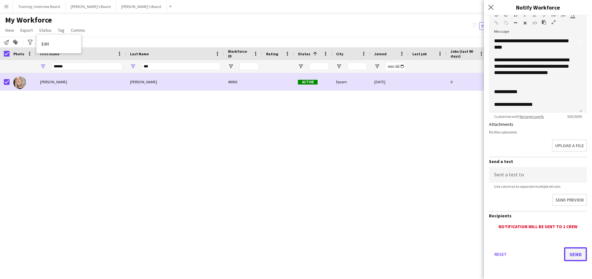
click at [568, 251] on button "Send" at bounding box center [575, 254] width 23 height 14
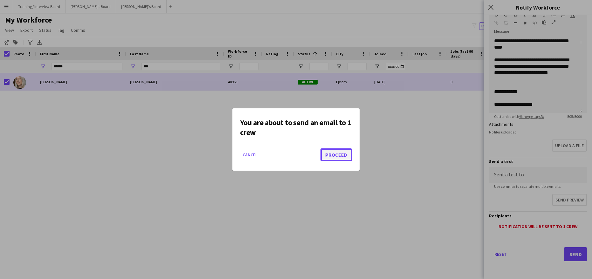
click at [342, 158] on button "Proceed" at bounding box center [335, 154] width 31 height 13
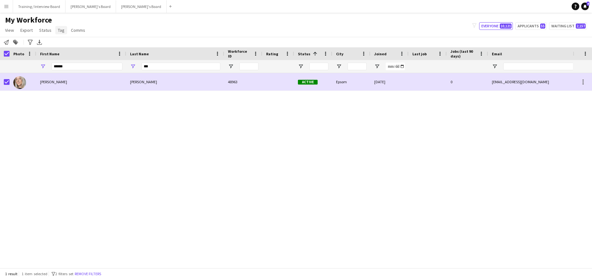
click at [62, 29] on span "Tag" at bounding box center [61, 30] width 7 height 6
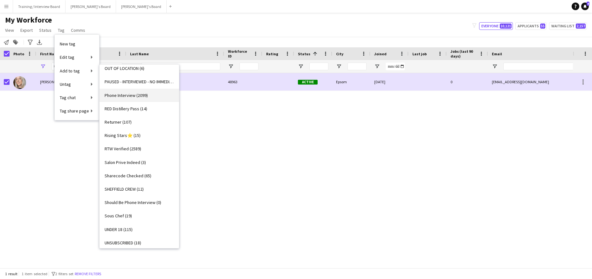
click at [136, 98] on span "Phone Interview (2099)" at bounding box center [126, 95] width 43 height 6
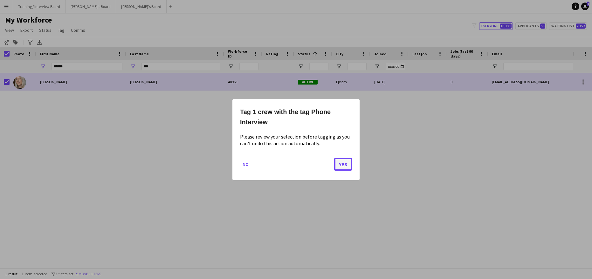
click at [344, 161] on button "Yes" at bounding box center [343, 164] width 18 height 13
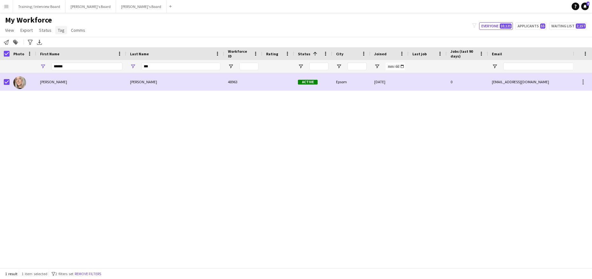
click at [63, 31] on span "Tag" at bounding box center [61, 30] width 7 height 6
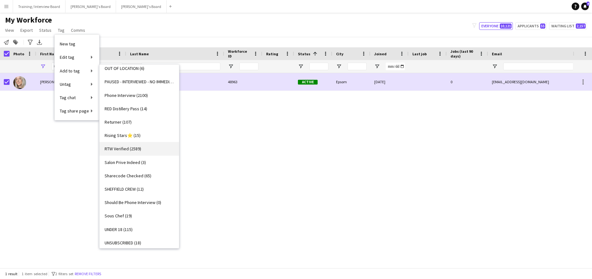
click at [127, 147] on span "RTW Verified (2589)" at bounding box center [123, 149] width 37 height 6
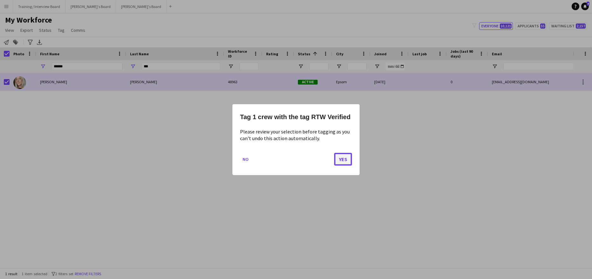
click at [349, 158] on button "Yes" at bounding box center [343, 159] width 18 height 13
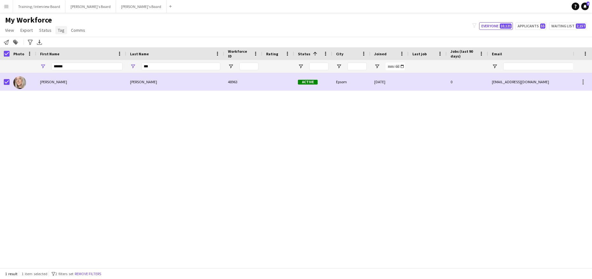
click at [62, 30] on span "Tag" at bounding box center [61, 30] width 7 height 6
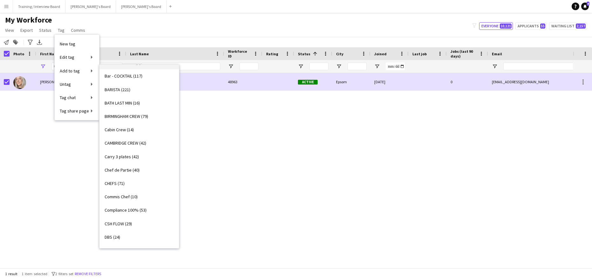
scroll to position [0, 0]
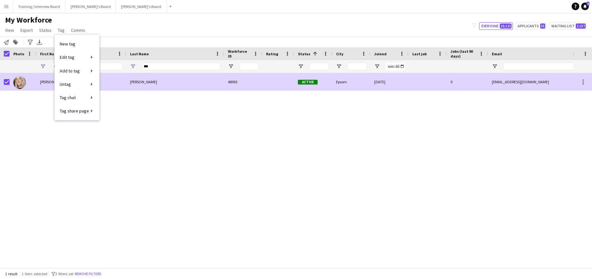
click at [34, 77] on div at bounding box center [23, 81] width 27 height 17
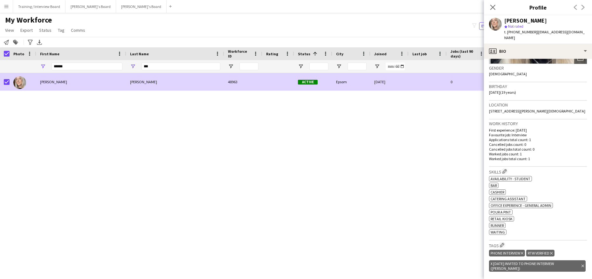
scroll to position [191, 0]
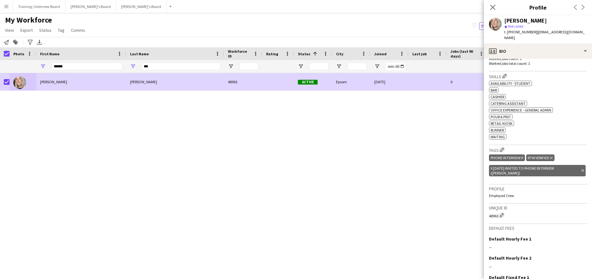
click at [581, 169] on icon "Delete tag" at bounding box center [582, 171] width 3 height 4
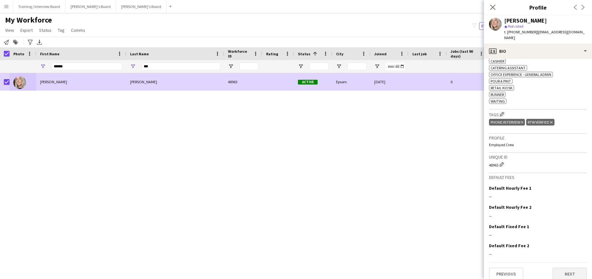
scroll to position [227, 0]
click at [576, 269] on button "Next" at bounding box center [569, 273] width 34 height 13
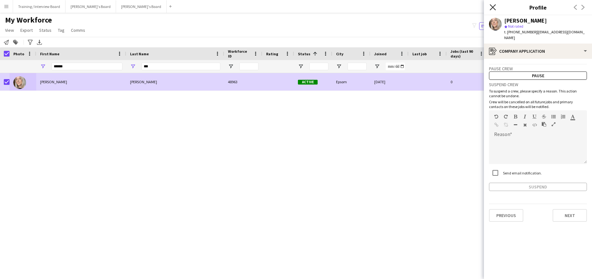
click at [491, 7] on icon "Close pop-in" at bounding box center [492, 7] width 6 height 6
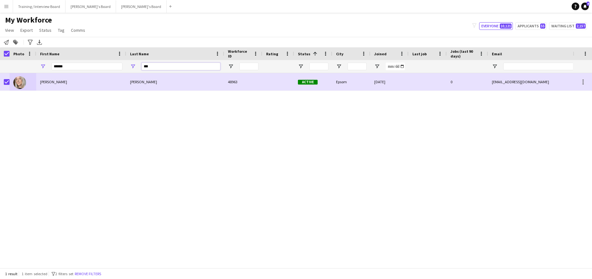
click at [157, 65] on input "***" at bounding box center [180, 67] width 79 height 8
type input "*"
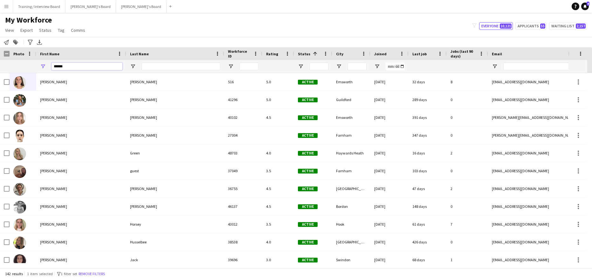
click at [65, 66] on input "******" at bounding box center [86, 67] width 71 height 8
type input "*"
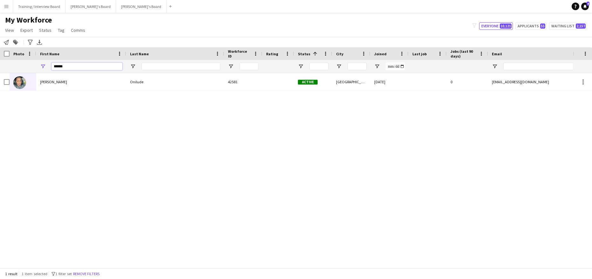
type input "******"
click at [149, 65] on input "Last Name Filter Input" at bounding box center [180, 67] width 79 height 8
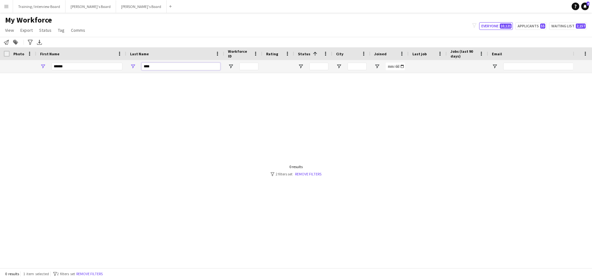
type input "****"
click at [80, 61] on div "******" at bounding box center [86, 66] width 71 height 13
click at [77, 69] on input "******" at bounding box center [86, 67] width 71 height 8
type input "*"
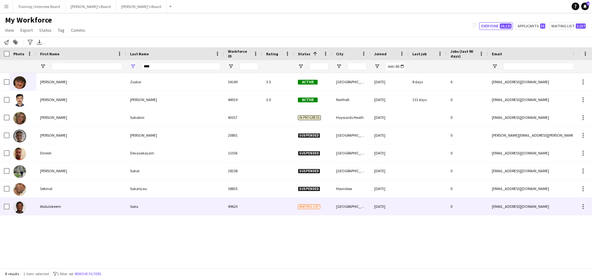
click at [159, 211] on div "Saka" at bounding box center [175, 206] width 98 height 17
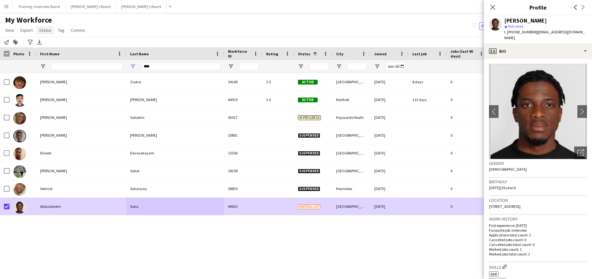
click at [44, 30] on span "Status" at bounding box center [45, 30] width 12 height 6
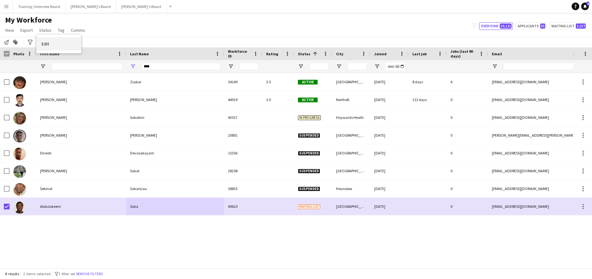
click at [44, 43] on span "Edit" at bounding box center [45, 44] width 7 height 6
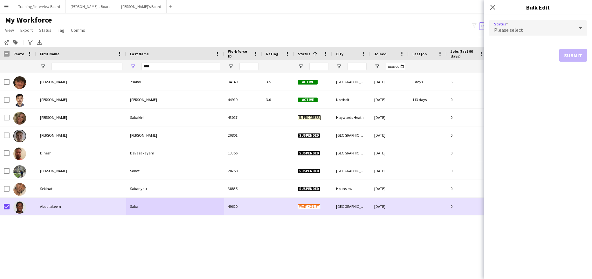
click at [581, 26] on icon at bounding box center [581, 28] width 8 height 13
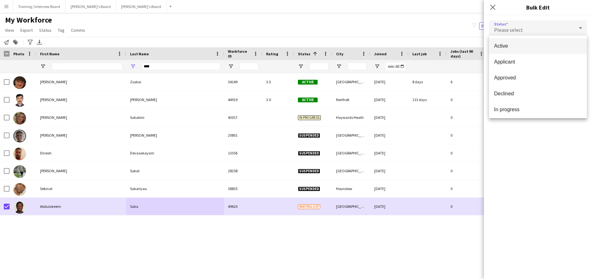
click at [545, 44] on span "Active" at bounding box center [538, 46] width 88 height 6
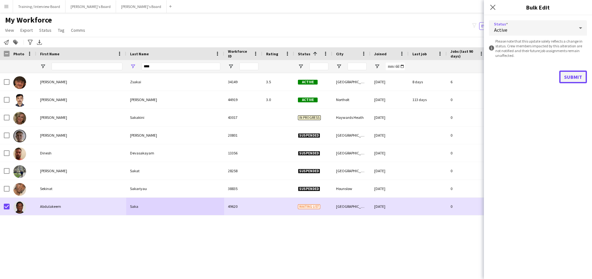
click at [564, 72] on button "Submit" at bounding box center [573, 77] width 28 height 13
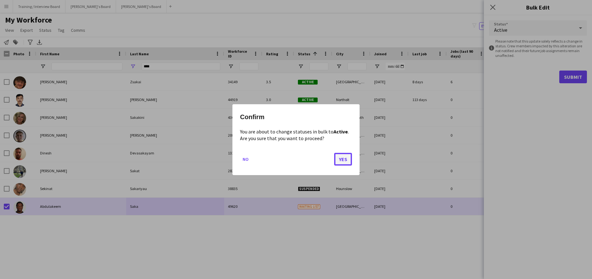
click at [343, 162] on button "Yes" at bounding box center [343, 159] width 18 height 13
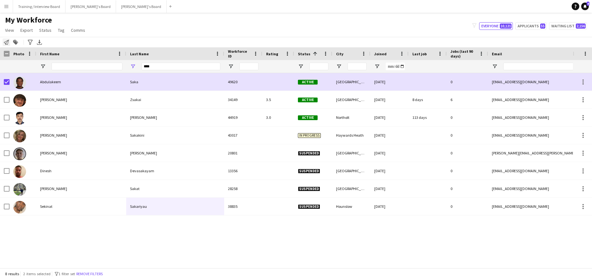
click at [6, 40] on icon "Notify workforce" at bounding box center [6, 42] width 5 height 5
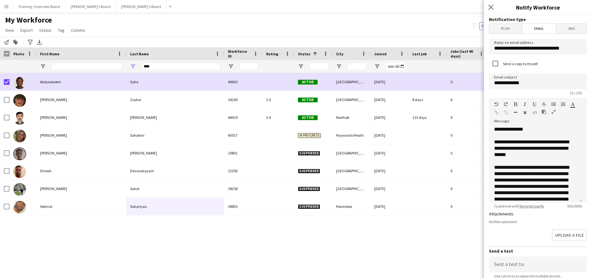
scroll to position [90, 0]
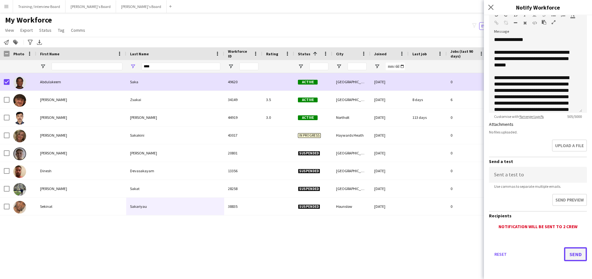
click at [571, 252] on button "Send" at bounding box center [575, 254] width 23 height 14
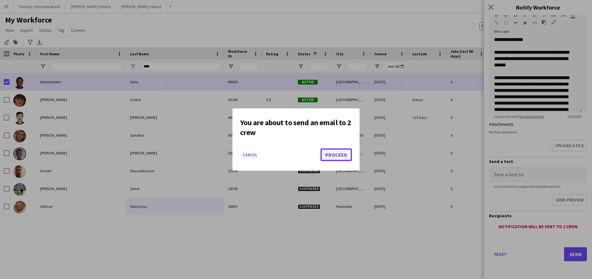
click at [336, 152] on button "Proceed" at bounding box center [335, 154] width 31 height 13
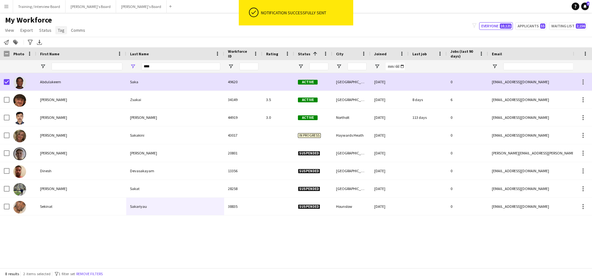
click at [58, 31] on span "Tag" at bounding box center [61, 30] width 7 height 6
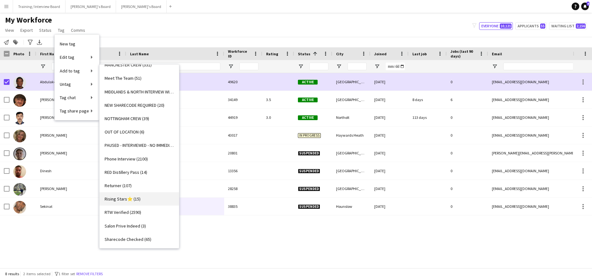
scroll to position [604, 0]
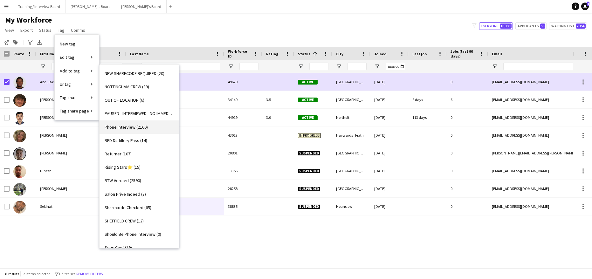
click at [122, 126] on span "Phone Interview (2100)" at bounding box center [126, 127] width 43 height 6
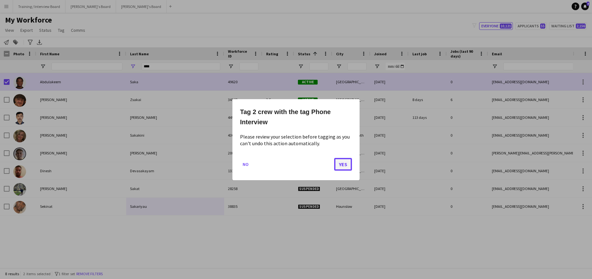
click at [344, 167] on button "Yes" at bounding box center [343, 164] width 18 height 13
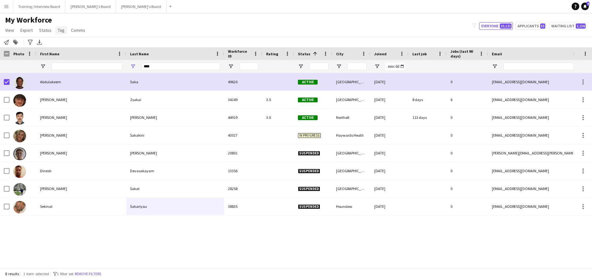
click at [61, 28] on span "Tag" at bounding box center [61, 30] width 7 height 6
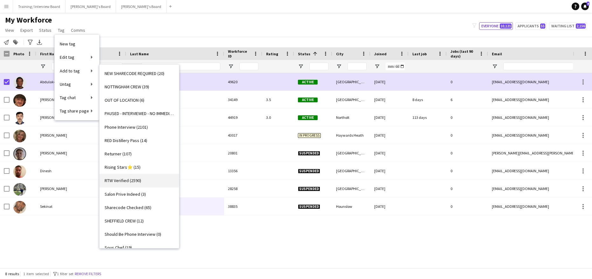
click at [126, 178] on span "RTW Verified (2590)" at bounding box center [123, 181] width 37 height 6
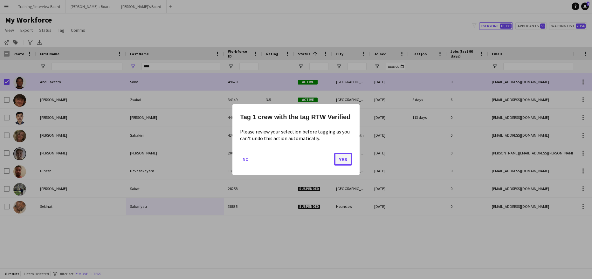
click at [343, 159] on button "Yes" at bounding box center [343, 159] width 18 height 13
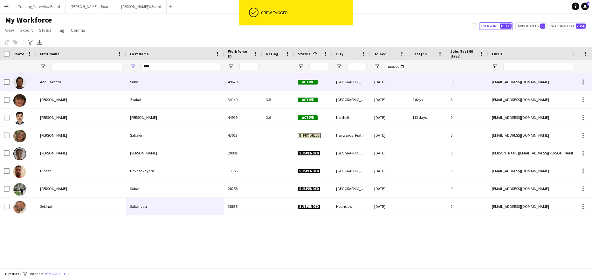
click at [79, 77] on div "Abdulakeem" at bounding box center [81, 81] width 90 height 17
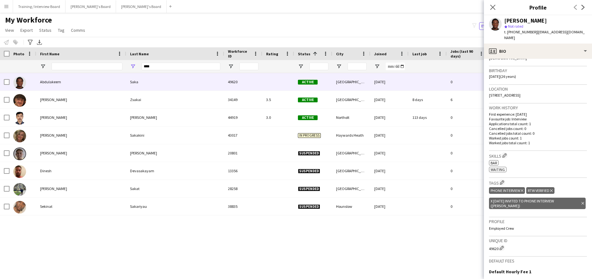
scroll to position [159, 0]
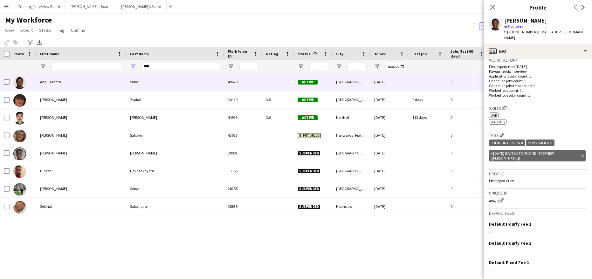
click at [576, 150] on div "x 19/08/2025 Invited to Phone Interview (Fran) Delete tag" at bounding box center [537, 155] width 97 height 11
click at [581, 154] on icon "Delete tag" at bounding box center [582, 156] width 3 height 4
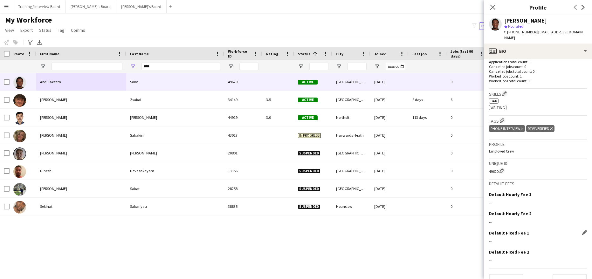
scroll to position [180, 0]
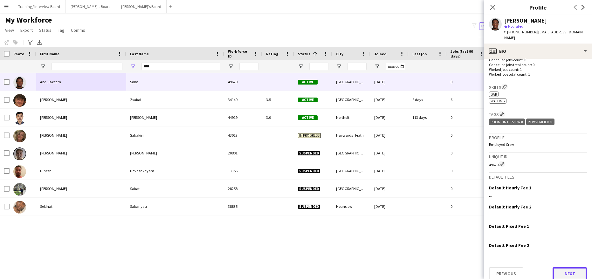
click at [571, 267] on button "Next" at bounding box center [569, 273] width 34 height 13
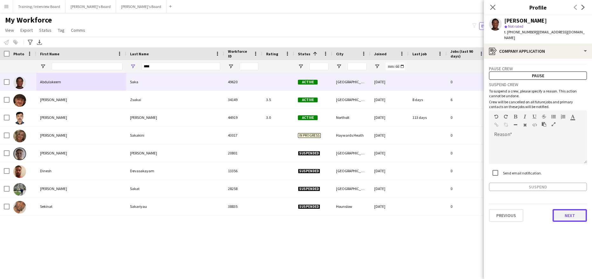
click at [564, 209] on button "Next" at bounding box center [569, 215] width 34 height 13
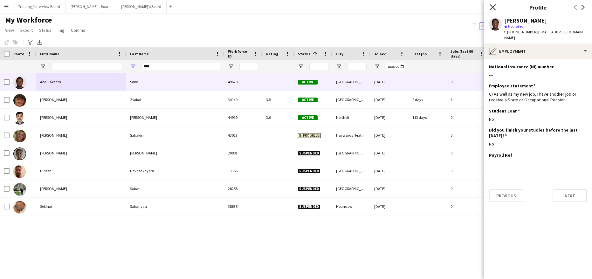
click at [492, 6] on icon "Close pop-in" at bounding box center [492, 7] width 6 height 6
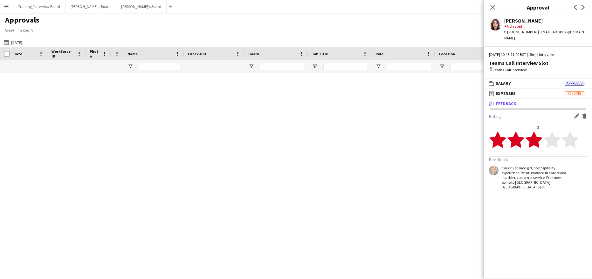
scroll to position [397, 0]
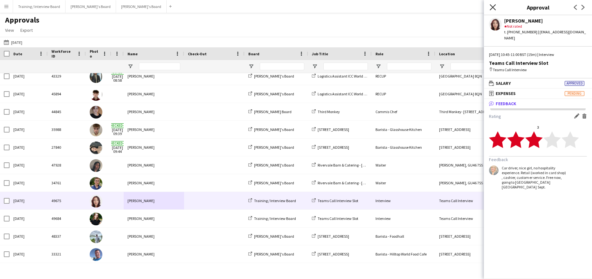
click at [492, 7] on icon at bounding box center [492, 7] width 6 height 6
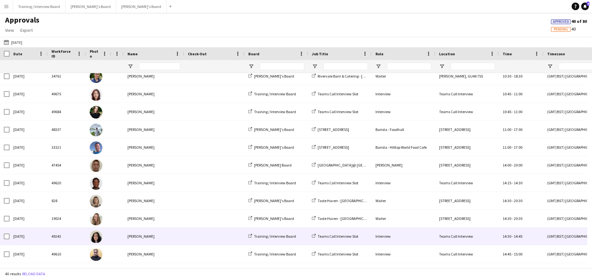
click at [140, 236] on div "[PERSON_NAME]" at bounding box center [154, 236] width 60 height 17
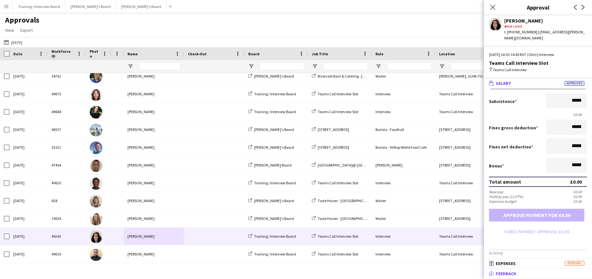
click at [508, 274] on span "Feedback" at bounding box center [506, 274] width 21 height 6
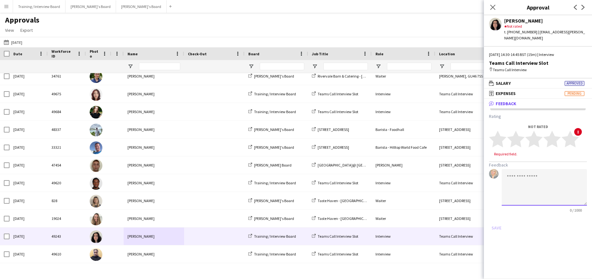
click at [524, 178] on textarea at bounding box center [544, 187] width 85 height 37
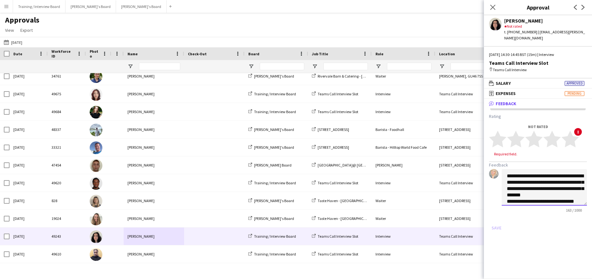
scroll to position [7, 0]
click at [528, 184] on textarea "**********" at bounding box center [544, 187] width 85 height 37
click at [534, 195] on textarea "**********" at bounding box center [544, 187] width 85 height 37
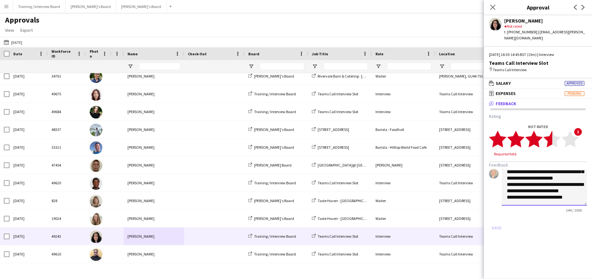
type textarea "**********"
click at [547, 139] on polygon at bounding box center [551, 139] width 17 height 17
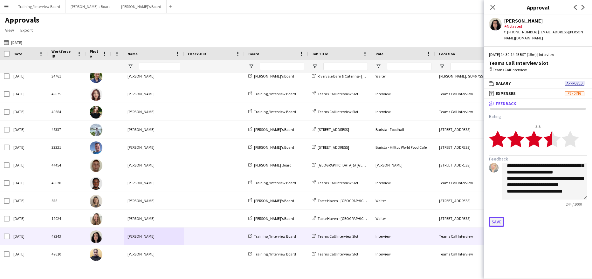
click at [498, 222] on button "Save" at bounding box center [496, 222] width 15 height 10
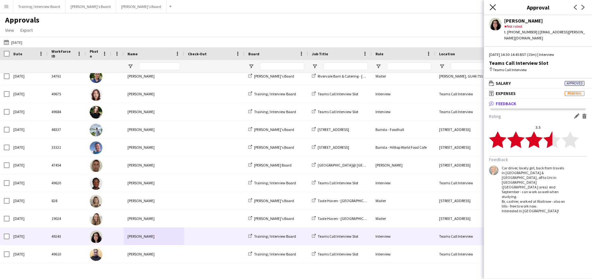
click at [490, 6] on icon "Close pop-in" at bounding box center [492, 7] width 6 height 6
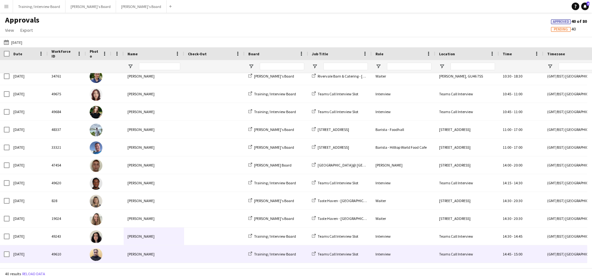
click at [93, 252] on img at bounding box center [96, 254] width 13 height 13
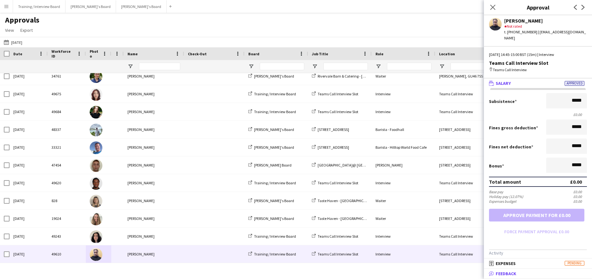
click at [520, 275] on mat-panel-title "bubble-pencil Feedback" at bounding box center [537, 274] width 106 height 6
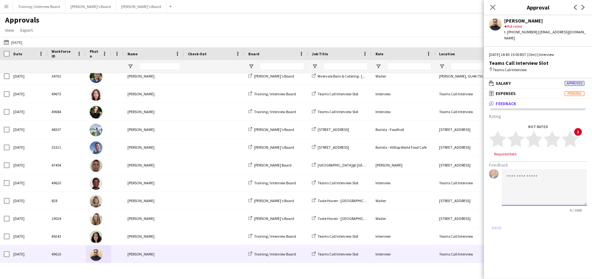
click at [513, 173] on textarea at bounding box center [544, 187] width 85 height 37
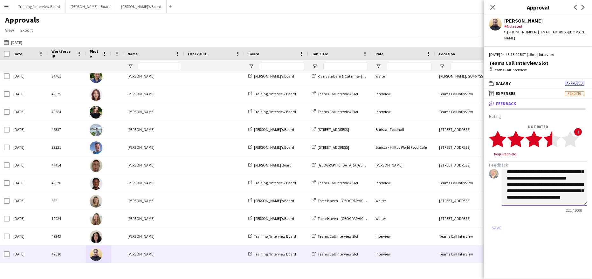
type textarea "**********"
click at [552, 131] on polygon at bounding box center [551, 139] width 17 height 17
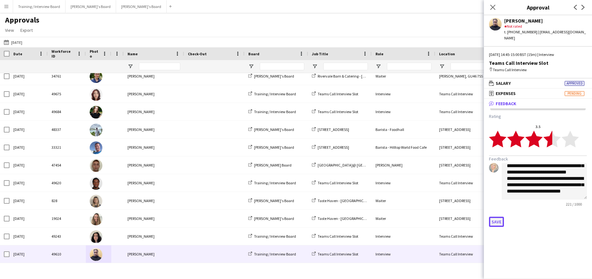
click at [497, 217] on button "Save" at bounding box center [496, 222] width 15 height 10
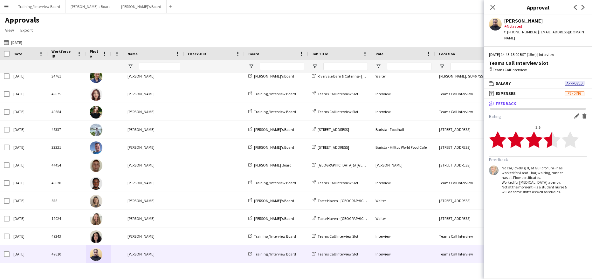
click at [577, 108] on div "Rating Edit feedback Delete feedback 3.5 star star star star star star star sta…" at bounding box center [538, 155] width 108 height 94
click at [576, 113] on app-icon "Edit feedback" at bounding box center [576, 115] width 5 height 5
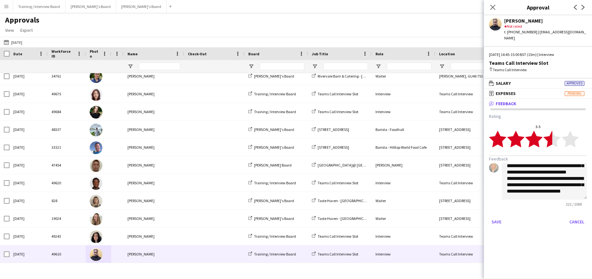
scroll to position [24, 0]
click at [535, 186] on textarea "**********" at bounding box center [544, 181] width 85 height 37
type textarea "**********"
click at [497, 217] on button "Save" at bounding box center [496, 222] width 15 height 10
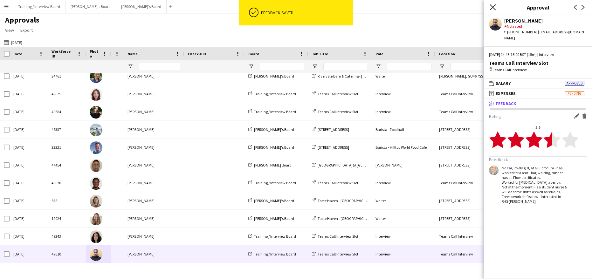
click at [493, 7] on icon at bounding box center [492, 7] width 6 height 6
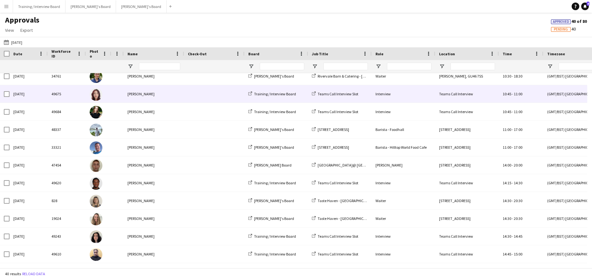
click at [140, 92] on div "[PERSON_NAME]" at bounding box center [154, 93] width 60 height 17
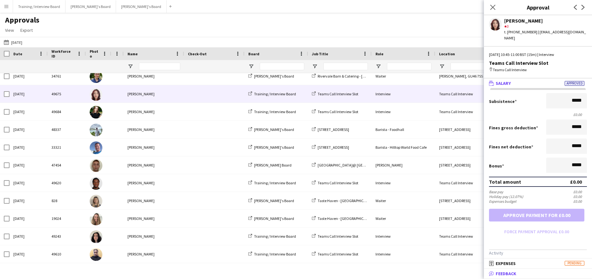
click at [501, 271] on span "Feedback" at bounding box center [506, 274] width 21 height 6
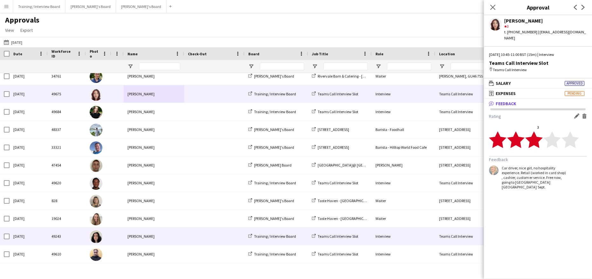
click at [131, 236] on div "[PERSON_NAME]" at bounding box center [154, 236] width 60 height 17
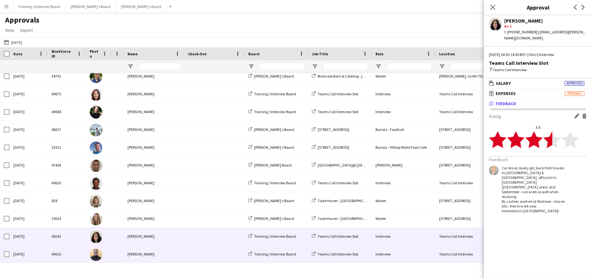
click at [142, 255] on div "[PERSON_NAME]" at bounding box center [154, 253] width 60 height 17
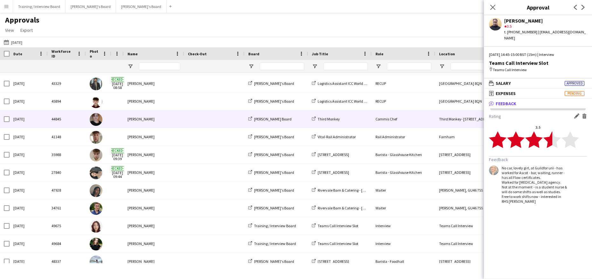
scroll to position [363, 0]
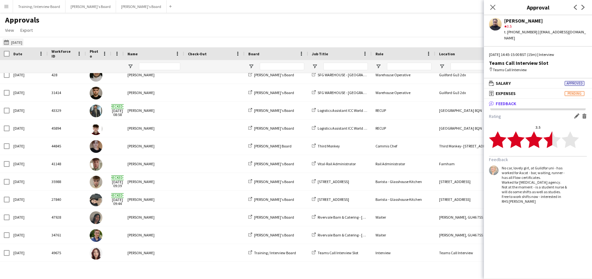
click at [7, 42] on app-icon "[DATE]" at bounding box center [7, 42] width 7 height 5
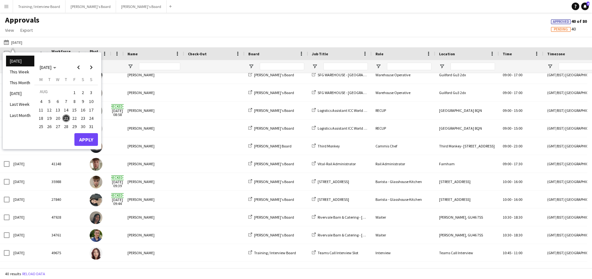
click at [58, 114] on button "20" at bounding box center [58, 118] width 8 height 8
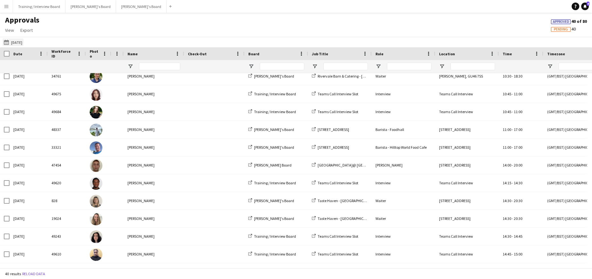
click at [6, 42] on app-icon "[DATE]" at bounding box center [7, 42] width 7 height 5
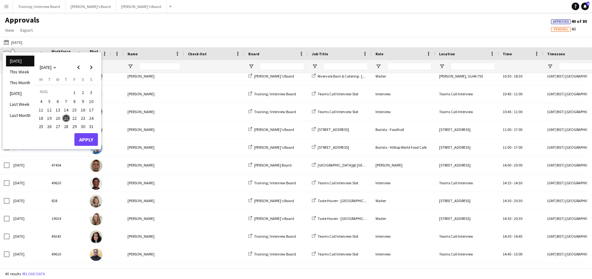
click at [60, 119] on span "20" at bounding box center [58, 118] width 8 height 8
click at [91, 135] on button "Apply" at bounding box center [86, 139] width 24 height 13
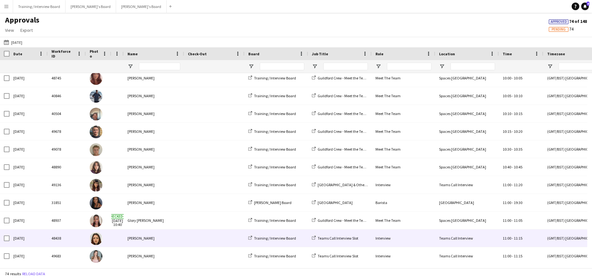
click at [152, 237] on div "[PERSON_NAME]" at bounding box center [154, 237] width 60 height 17
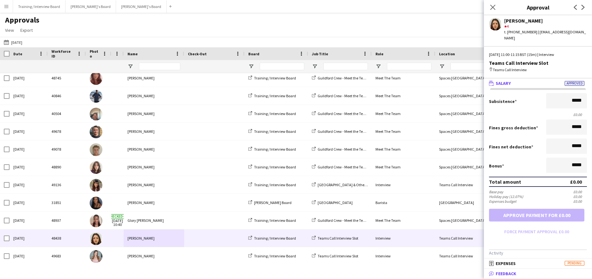
click at [503, 275] on span "Feedback" at bounding box center [506, 274] width 21 height 6
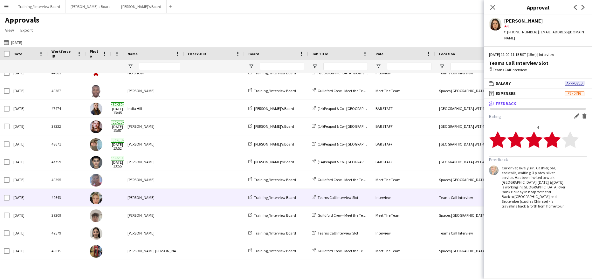
click at [134, 198] on div "[PERSON_NAME]" at bounding box center [154, 197] width 60 height 17
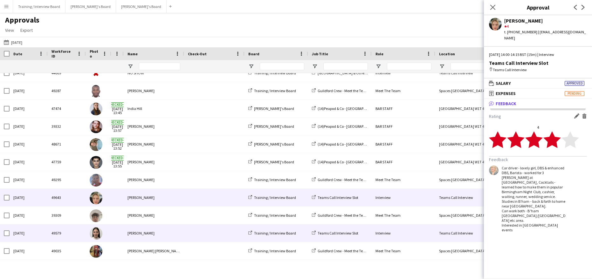
click at [147, 232] on div "[PERSON_NAME]" at bounding box center [154, 232] width 60 height 17
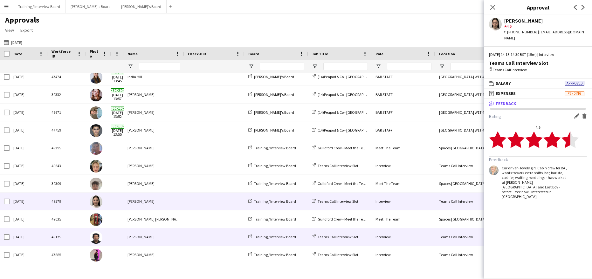
click at [133, 236] on div "[PERSON_NAME]" at bounding box center [154, 236] width 60 height 17
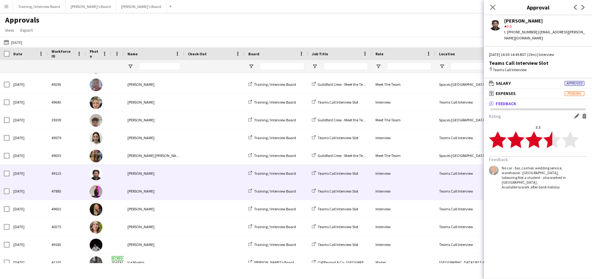
click at [140, 194] on div "[PERSON_NAME]" at bounding box center [154, 190] width 60 height 17
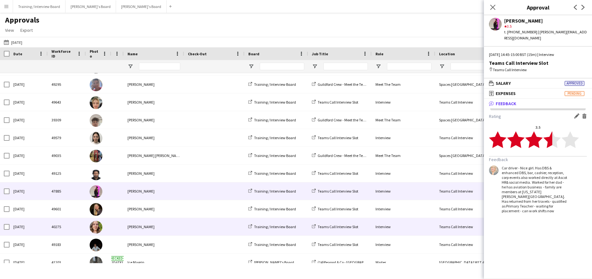
click at [145, 228] on div "[PERSON_NAME]" at bounding box center [154, 226] width 60 height 17
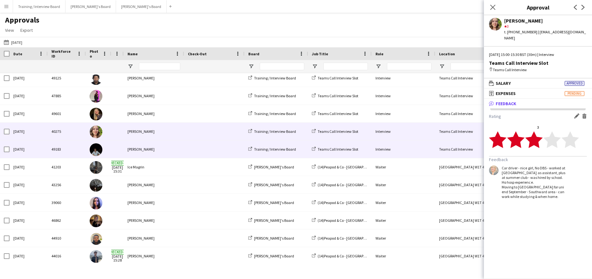
click at [142, 152] on div "[PERSON_NAME]" at bounding box center [154, 148] width 60 height 17
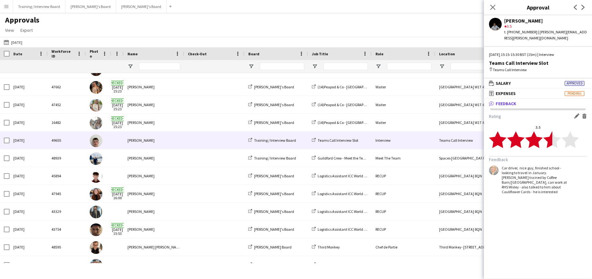
click at [132, 143] on div "[PERSON_NAME]" at bounding box center [154, 140] width 60 height 17
click at [7, 43] on app-icon "[DATE]" at bounding box center [7, 42] width 7 height 5
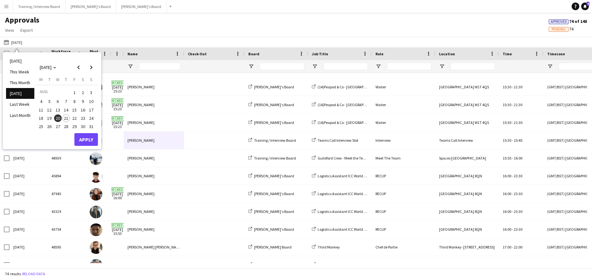
click at [65, 116] on span "21" at bounding box center [66, 118] width 8 height 8
click at [94, 138] on button "Apply" at bounding box center [86, 139] width 24 height 13
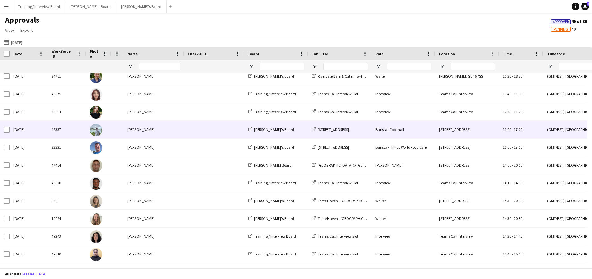
scroll to position [522, 0]
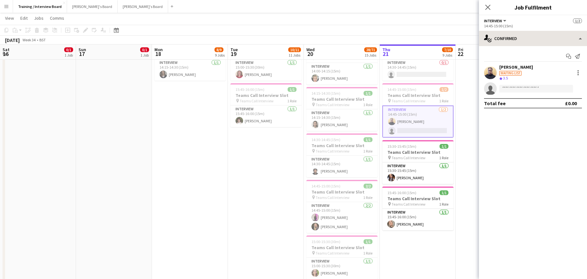
scroll to position [0, 197]
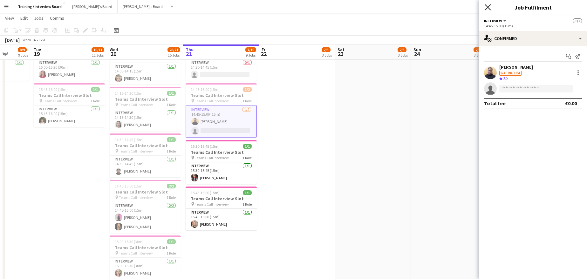
click at [489, 7] on icon "Close pop-in" at bounding box center [488, 7] width 6 height 6
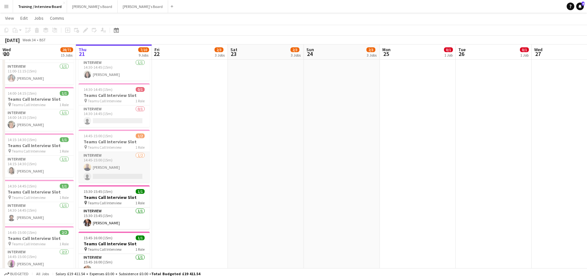
scroll to position [222, 0]
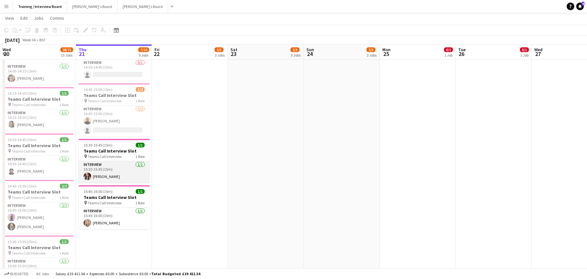
click at [109, 174] on app-card-role "Interview [DATE] 15:30-15:45 (15m) [PERSON_NAME]" at bounding box center [114, 172] width 71 height 22
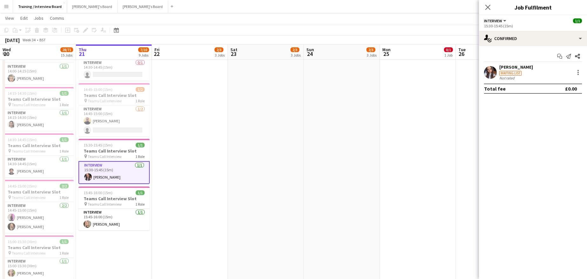
click at [513, 67] on div "[PERSON_NAME]" at bounding box center [516, 67] width 34 height 6
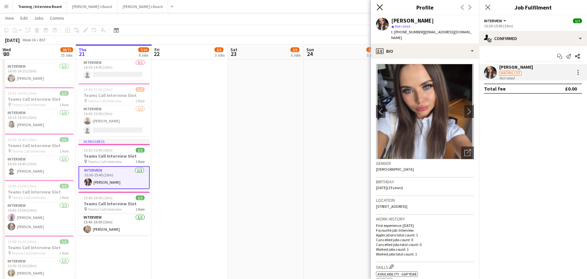
click at [377, 7] on icon "Close pop-in" at bounding box center [380, 7] width 6 height 6
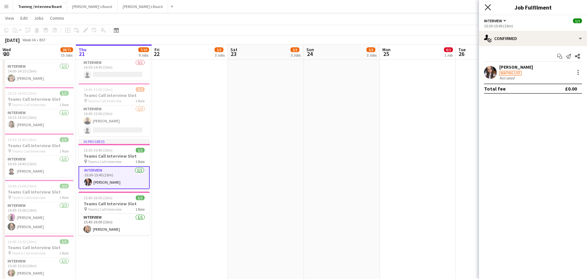
click at [489, 8] on icon "Close pop-in" at bounding box center [488, 7] width 6 height 6
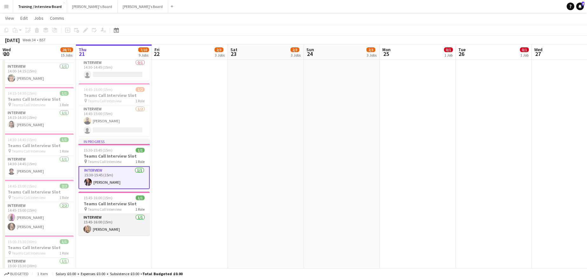
click at [98, 228] on app-card-role "Interview [DATE] 15:45-16:00 (15m) [PERSON_NAME]" at bounding box center [114, 225] width 71 height 22
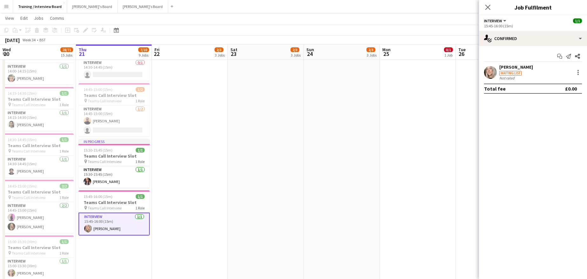
click at [507, 66] on div "[PERSON_NAME]" at bounding box center [516, 67] width 34 height 6
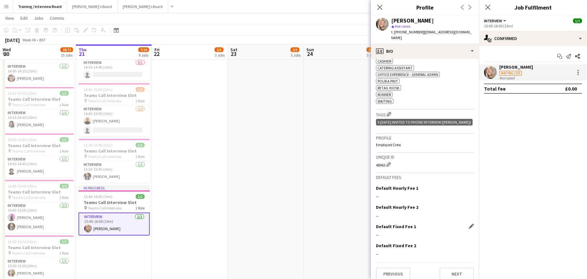
scroll to position [227, 0]
click at [442, 267] on button "Next" at bounding box center [457, 273] width 34 height 13
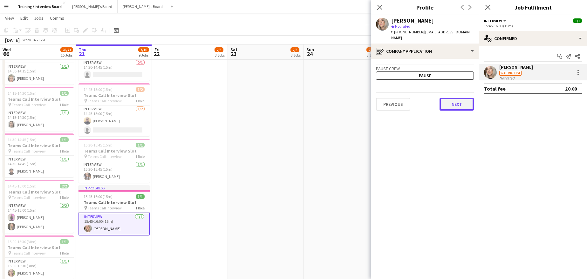
click at [455, 98] on button "Next" at bounding box center [457, 104] width 34 height 13
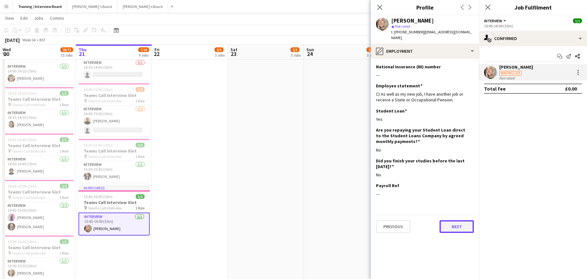
click at [458, 220] on button "Next" at bounding box center [457, 226] width 34 height 13
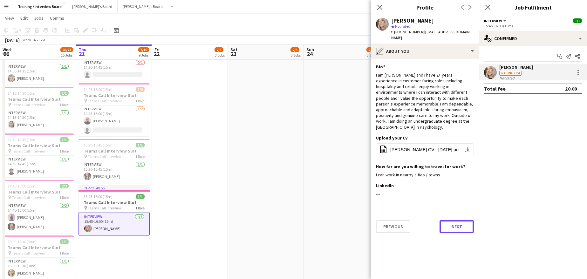
click at [458, 220] on button "Next" at bounding box center [457, 226] width 34 height 13
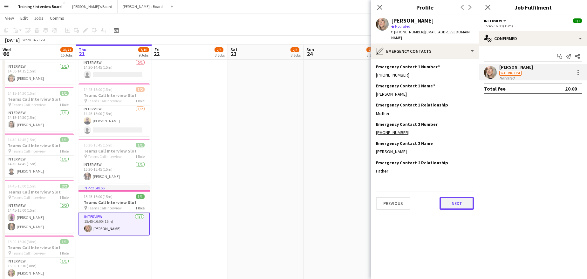
click at [455, 197] on button "Next" at bounding box center [457, 203] width 34 height 13
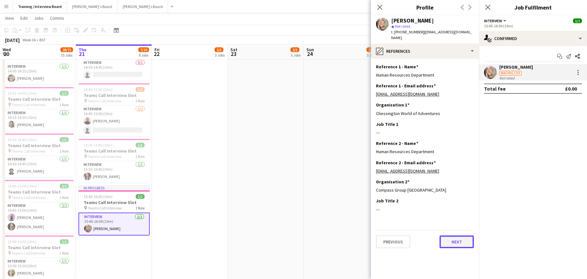
click at [459, 236] on button "Next" at bounding box center [457, 242] width 34 height 13
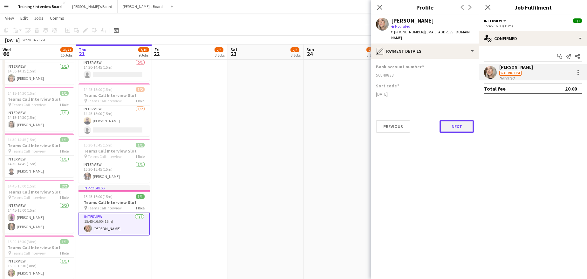
click at [453, 120] on button "Next" at bounding box center [457, 126] width 34 height 13
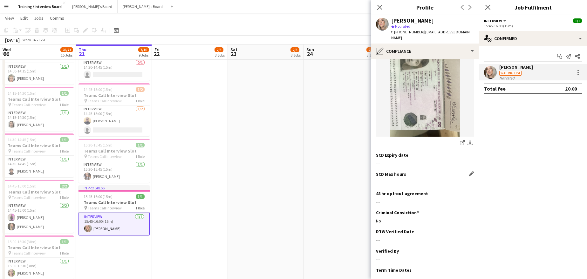
scroll to position [124, 0]
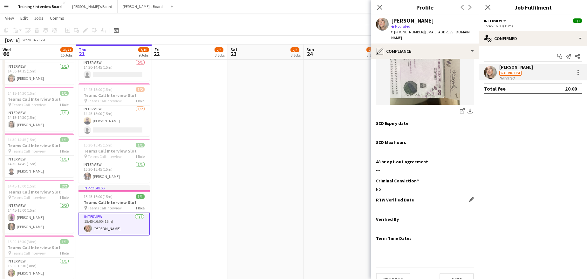
click at [469, 197] on app-icon "Edit this field" at bounding box center [471, 199] width 5 height 5
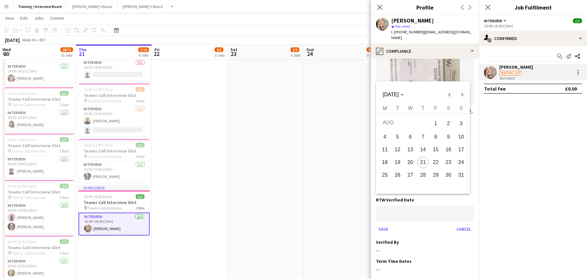
click at [421, 164] on span "21" at bounding box center [422, 162] width 11 height 11
type input "**********"
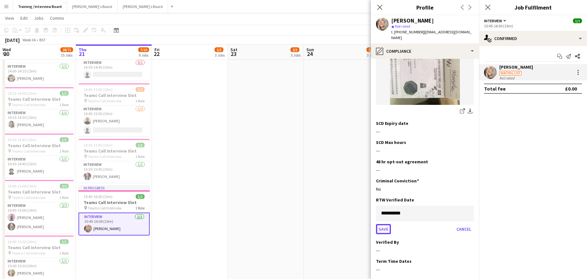
drag, startPoint x: 391, startPoint y: 217, endPoint x: 407, endPoint y: 201, distance: 23.2
click at [393, 224] on div "Save Cancel" at bounding box center [425, 229] width 98 height 10
click at [384, 224] on button "Save" at bounding box center [383, 229] width 15 height 10
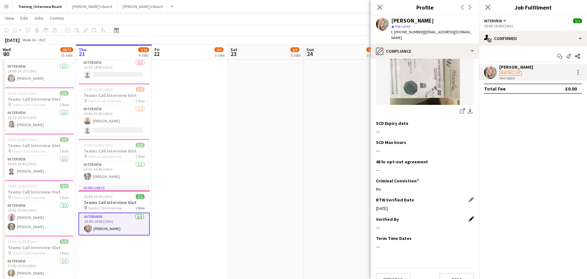
click at [469, 216] on app-icon "Edit this field" at bounding box center [471, 218] width 5 height 5
click at [402, 225] on input at bounding box center [425, 233] width 98 height 16
type input "**"
click at [387, 249] on button "Save" at bounding box center [383, 254] width 15 height 10
click at [455, 273] on button "Next" at bounding box center [457, 279] width 34 height 13
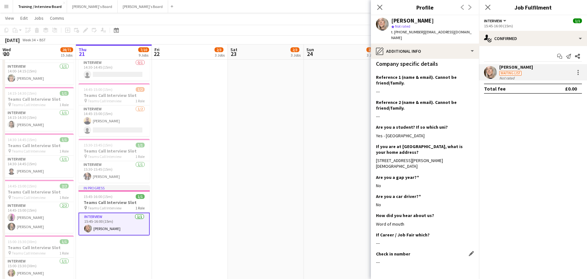
scroll to position [192, 0]
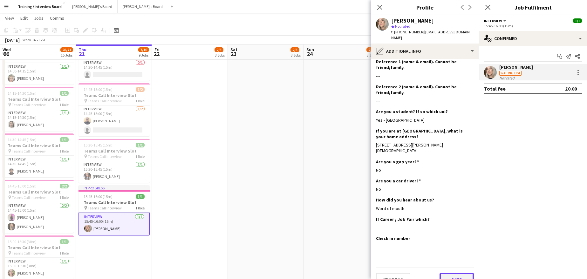
click at [447, 273] on button "Next" at bounding box center [457, 279] width 34 height 13
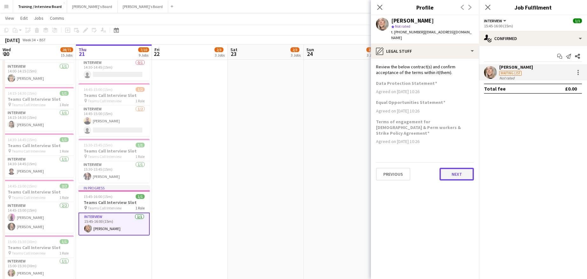
click at [455, 168] on button "Next" at bounding box center [457, 174] width 34 height 13
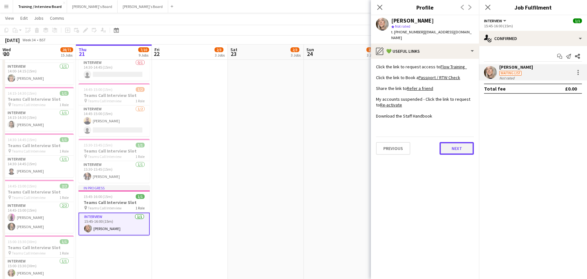
click at [468, 142] on button "Next" at bounding box center [457, 148] width 34 height 13
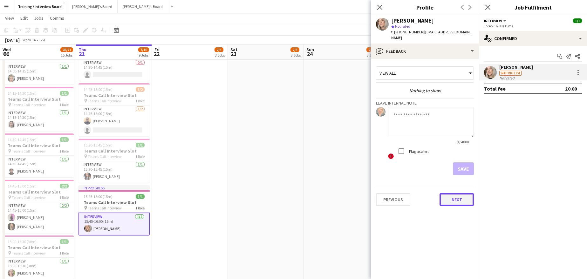
click at [463, 196] on button "Next" at bounding box center [457, 199] width 34 height 13
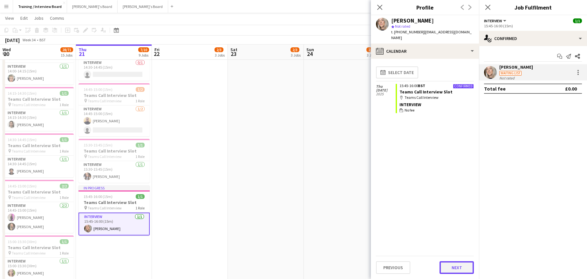
click at [452, 269] on button "Next" at bounding box center [457, 267] width 34 height 13
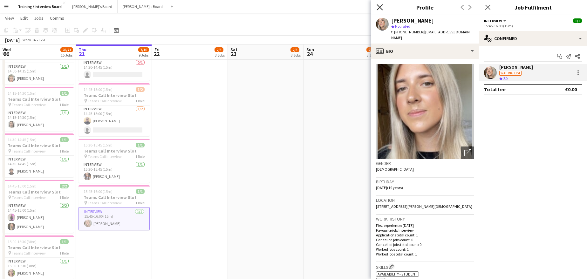
click at [379, 8] on icon at bounding box center [380, 7] width 6 height 6
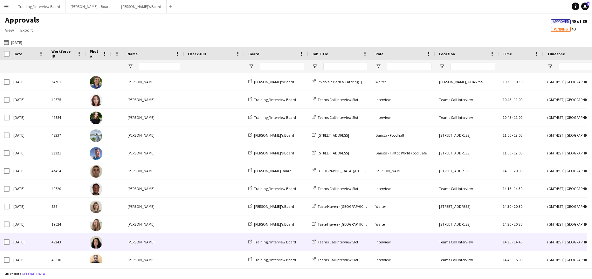
scroll to position [522, 0]
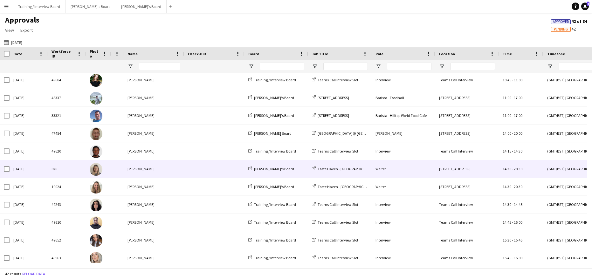
scroll to position [558, 0]
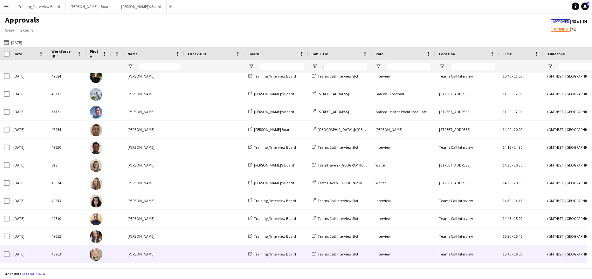
click at [147, 254] on div "[PERSON_NAME]" at bounding box center [154, 253] width 60 height 17
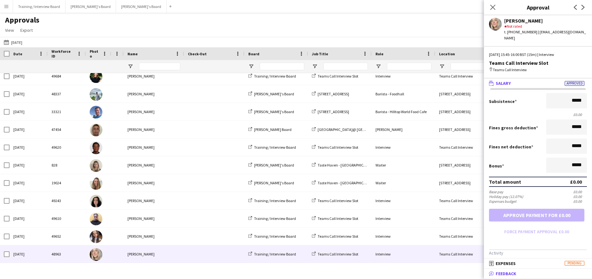
click at [514, 276] on span "Feedback" at bounding box center [506, 274] width 21 height 6
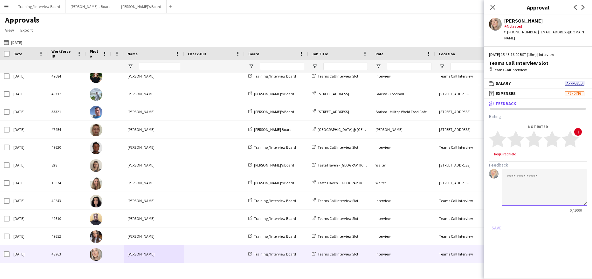
click at [556, 172] on textarea at bounding box center [544, 187] width 85 height 37
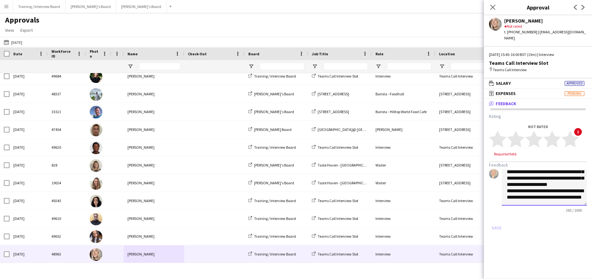
scroll to position [39, 0]
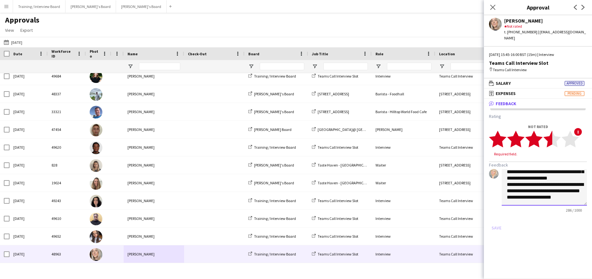
type textarea "**********"
click at [547, 132] on polygon at bounding box center [551, 139] width 17 height 17
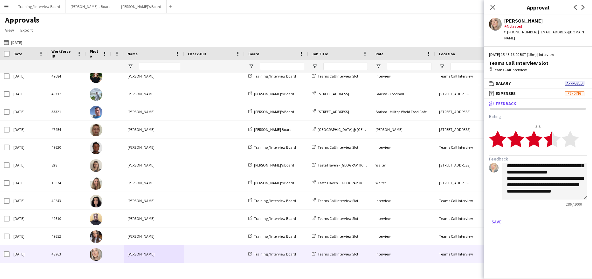
click at [488, 214] on app-approvals-popin-feedback-tab "**********" at bounding box center [538, 169] width 108 height 113
click at [499, 217] on button "Save" at bounding box center [496, 222] width 15 height 10
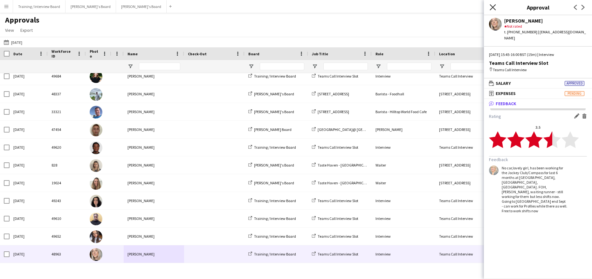
click at [492, 6] on icon at bounding box center [492, 7] width 6 height 6
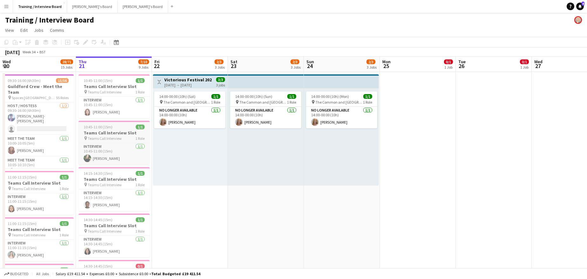
scroll to position [64, 0]
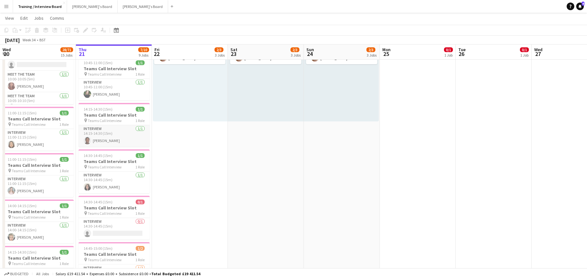
click at [113, 139] on app-card-role "Interview [DATE] 14:15-14:30 (15m) [PERSON_NAME]" at bounding box center [114, 136] width 71 height 22
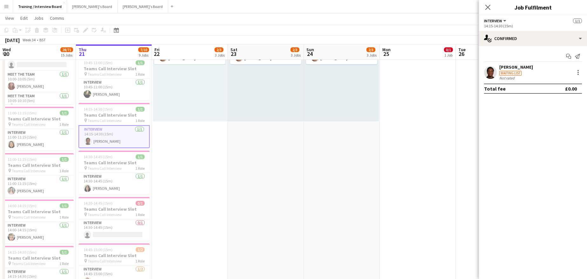
click at [520, 67] on div "[PERSON_NAME]" at bounding box center [516, 67] width 34 height 6
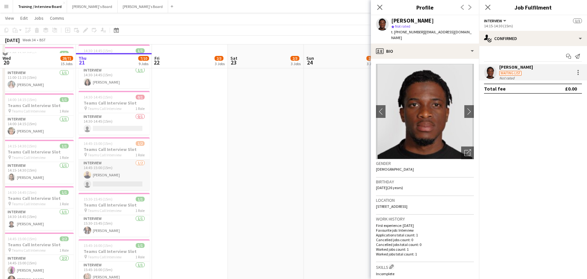
scroll to position [191, 0]
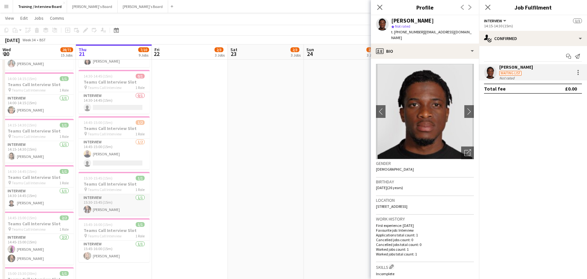
click at [107, 209] on app-card-role "Interview 1/1 15:30-15:45 (15m) Aoife Gribbin" at bounding box center [114, 205] width 71 height 22
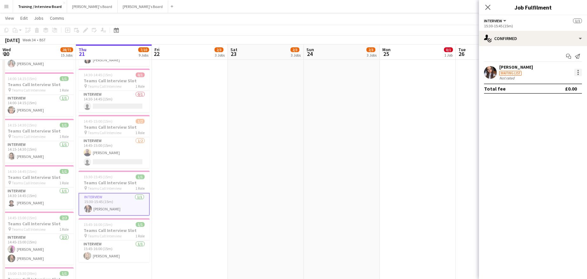
click at [578, 72] on div at bounding box center [578, 72] width 1 height 1
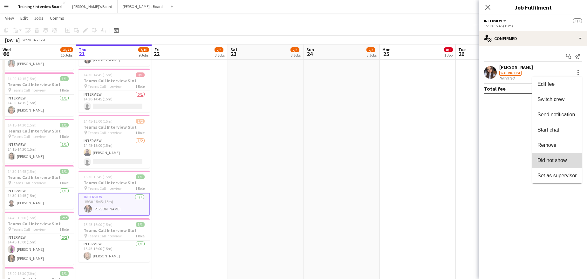
click at [551, 161] on span "Did not show" at bounding box center [552, 160] width 30 height 5
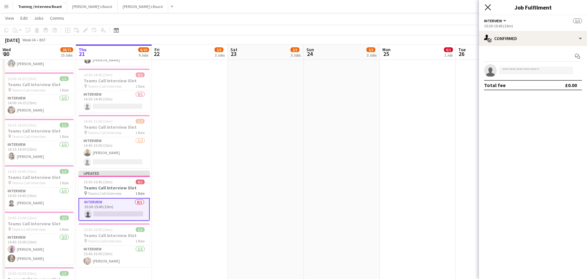
click at [490, 5] on icon at bounding box center [488, 7] width 6 height 6
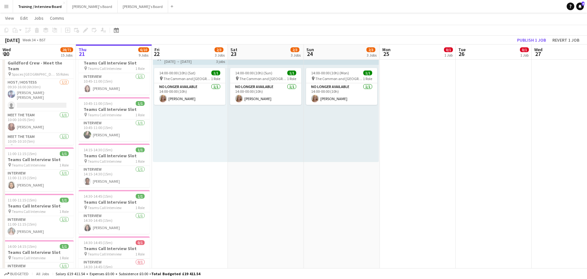
scroll to position [32, 0]
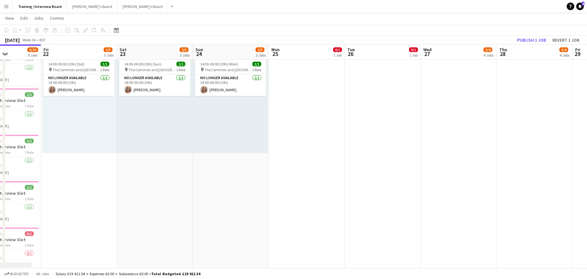
drag, startPoint x: 498, startPoint y: 58, endPoint x: 242, endPoint y: 68, distance: 256.4
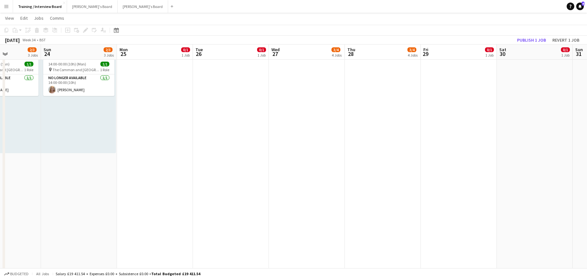
scroll to position [0, 188]
click at [518, 38] on button "Publish 1 job" at bounding box center [532, 40] width 34 height 8
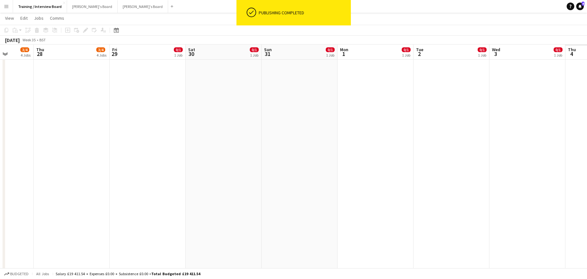
drag, startPoint x: 395, startPoint y: 50, endPoint x: 29, endPoint y: 39, distance: 366.6
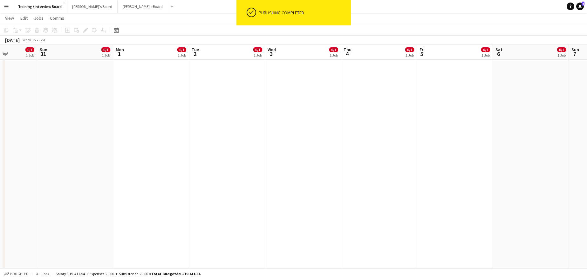
drag, startPoint x: 436, startPoint y: 51, endPoint x: 258, endPoint y: 50, distance: 177.7
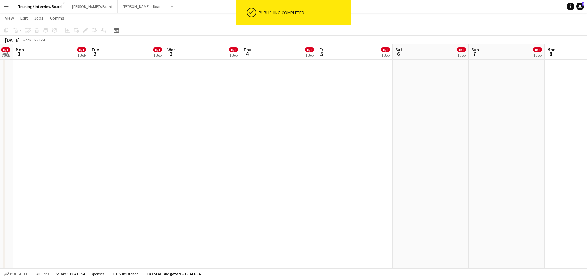
drag, startPoint x: 433, startPoint y: 54, endPoint x: 252, endPoint y: 67, distance: 181.3
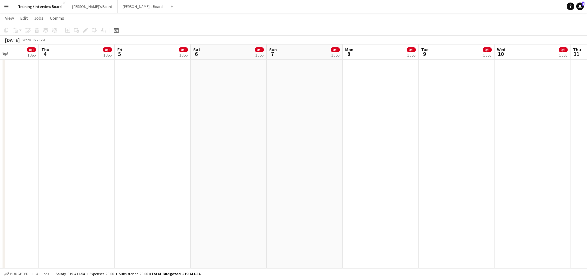
drag, startPoint x: 433, startPoint y: 52, endPoint x: 313, endPoint y: 54, distance: 119.5
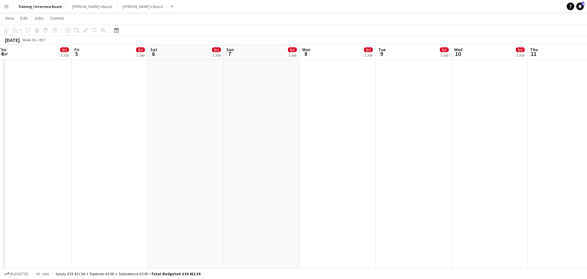
drag, startPoint x: 548, startPoint y: 56, endPoint x: 503, endPoint y: 66, distance: 46.2
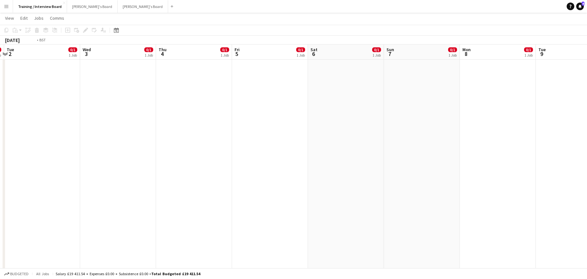
scroll to position [0, 177]
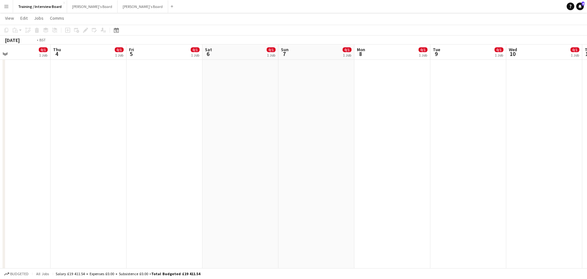
drag, startPoint x: 132, startPoint y: 52, endPoint x: 595, endPoint y: 35, distance: 463.4
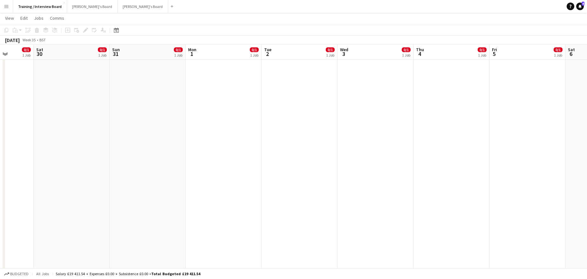
scroll to position [0, 150]
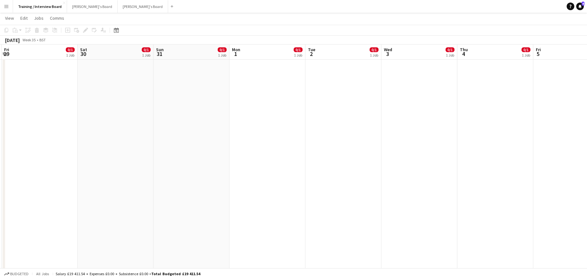
drag, startPoint x: 164, startPoint y: 58, endPoint x: 514, endPoint y: 24, distance: 351.9
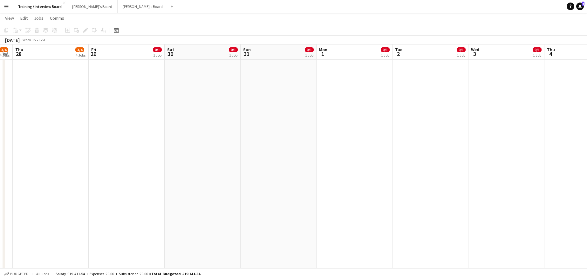
drag, startPoint x: 129, startPoint y: 53, endPoint x: 469, endPoint y: 30, distance: 341.5
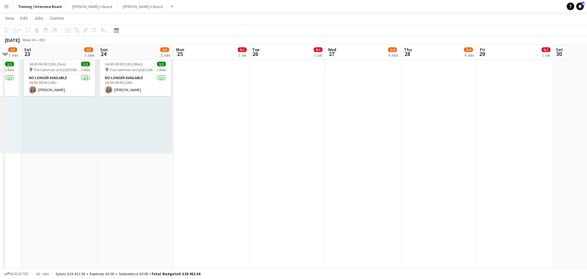
scroll to position [0, 164]
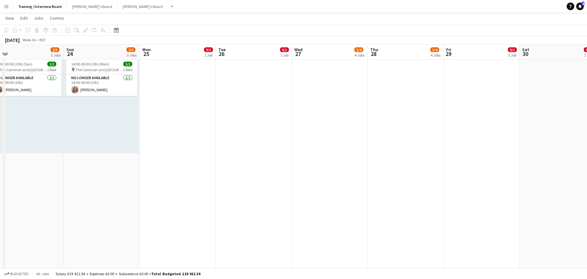
drag, startPoint x: 124, startPoint y: 54, endPoint x: 473, endPoint y: 89, distance: 351.3
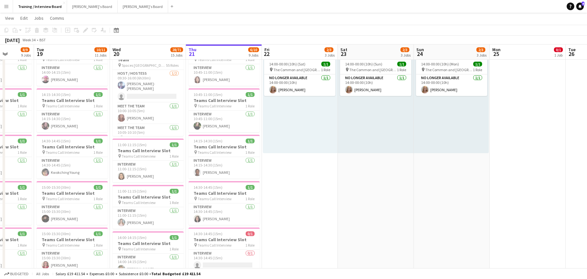
drag, startPoint x: 170, startPoint y: 53, endPoint x: 521, endPoint y: 47, distance: 350.3
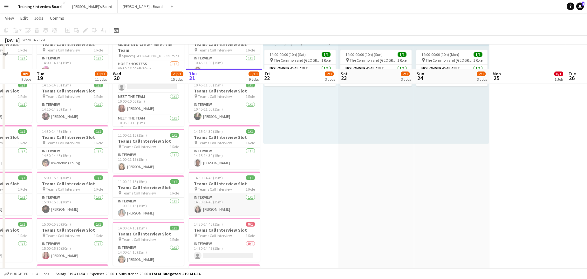
scroll to position [32, 0]
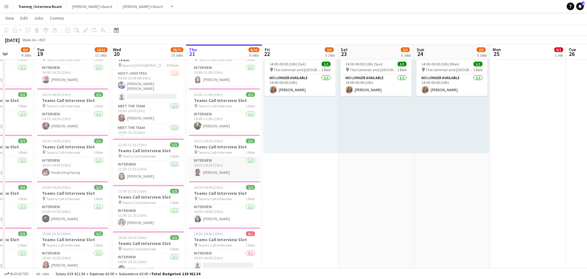
click at [224, 174] on app-card-role "Interview 1/1 14:15-14:30 (15m) Abdulakeem Saka" at bounding box center [224, 168] width 71 height 22
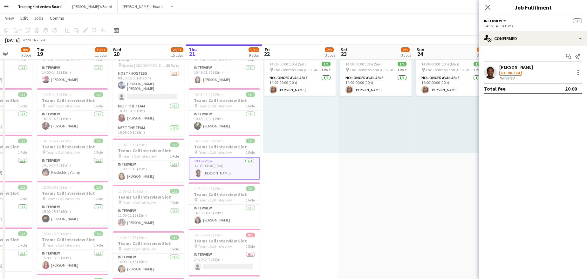
click at [511, 68] on div "Abdulakeem Saka" at bounding box center [516, 67] width 34 height 6
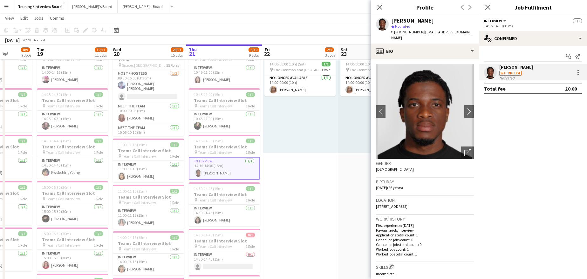
scroll to position [95, 0]
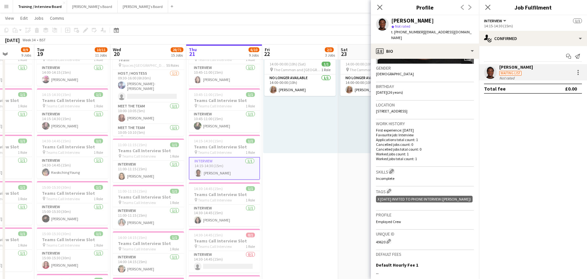
click at [394, 169] on app-icon "Edit crew company skills" at bounding box center [391, 171] width 4 height 4
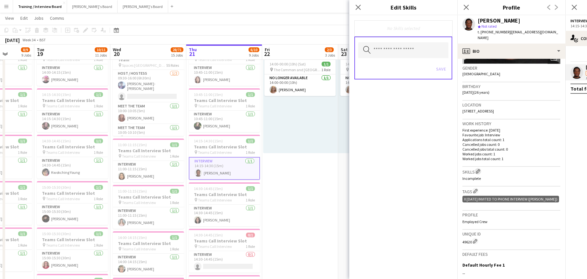
click at [480, 169] on app-icon "Edit crew company skills" at bounding box center [478, 171] width 4 height 4
click at [405, 51] on input "text" at bounding box center [403, 50] width 90 height 16
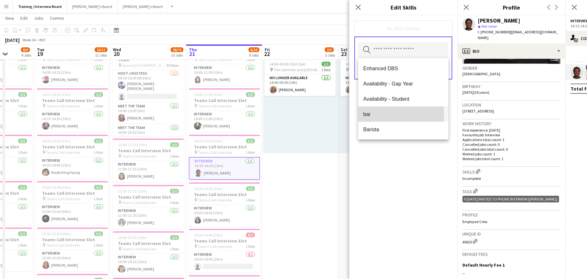
click at [368, 114] on span "bar" at bounding box center [403, 114] width 80 height 6
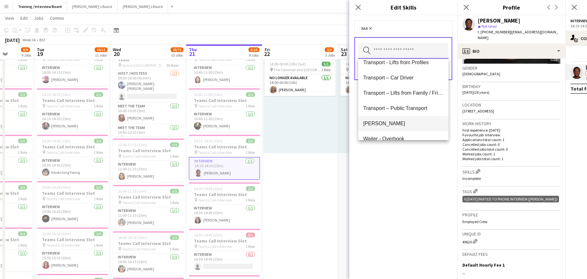
scroll to position [954, 0]
click at [370, 120] on span "Waiting" at bounding box center [403, 122] width 80 height 6
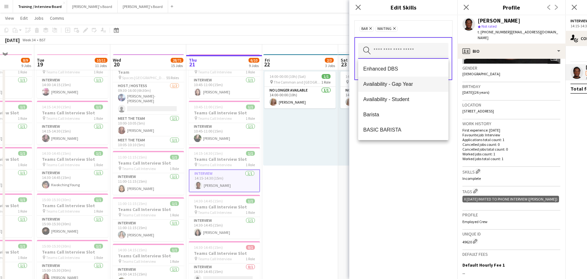
scroll to position [0, 0]
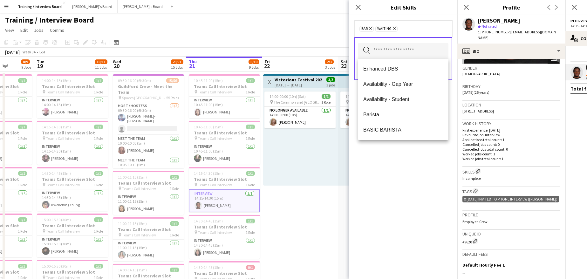
drag, startPoint x: 424, startPoint y: 163, endPoint x: 444, endPoint y: 156, distance: 21.4
click at [425, 163] on div "bar Remove Waiting Remove Search by skill name Save" at bounding box center [403, 147] width 108 height 264
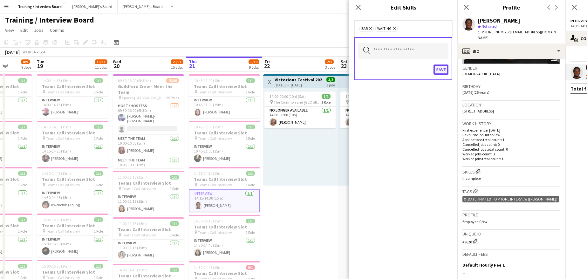
click at [438, 70] on button "Save" at bounding box center [441, 70] width 15 height 10
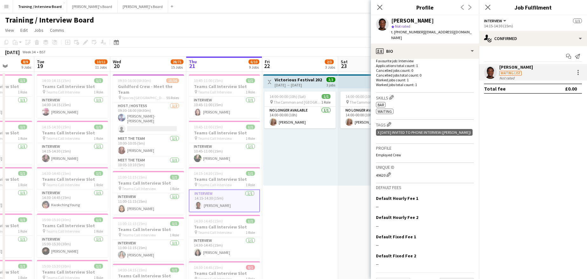
scroll to position [180, 0]
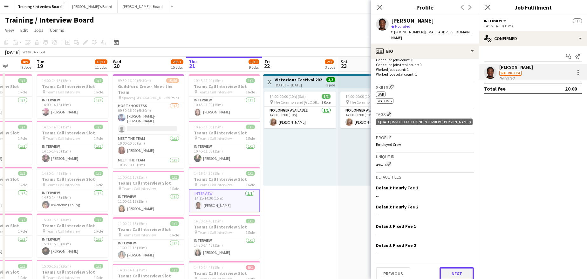
click at [462, 268] on button "Next" at bounding box center [457, 273] width 34 height 13
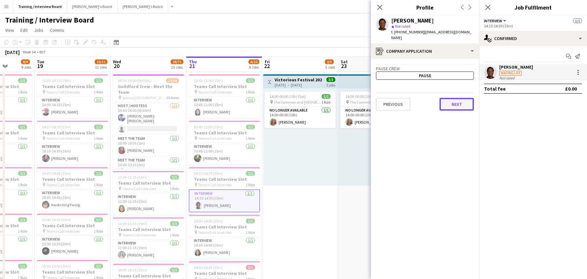
click at [453, 105] on button "Next" at bounding box center [457, 104] width 34 height 13
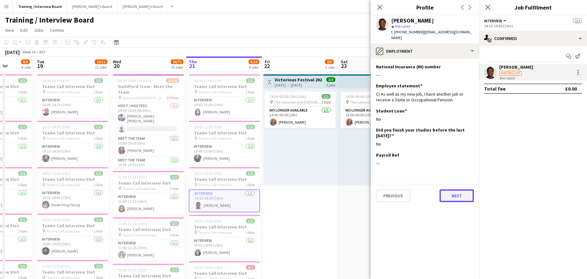
click at [454, 189] on button "Next" at bounding box center [457, 195] width 34 height 13
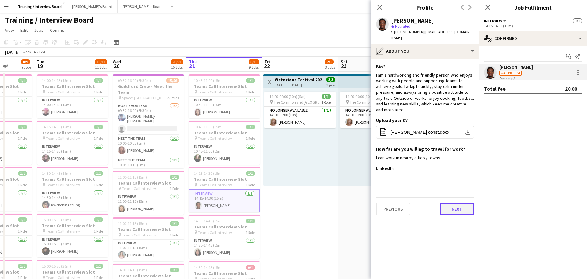
click at [458, 203] on button "Next" at bounding box center [457, 209] width 34 height 13
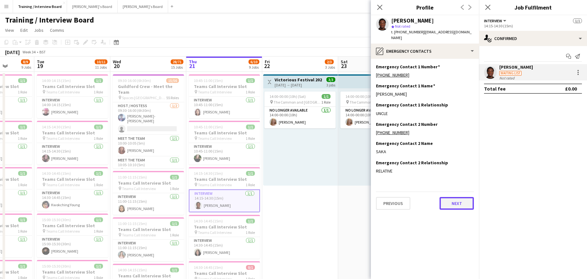
click at [456, 199] on button "Next" at bounding box center [457, 203] width 34 height 13
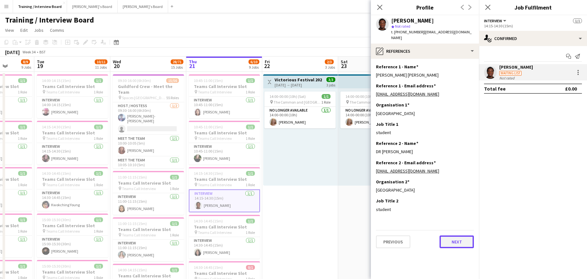
click at [462, 236] on button "Next" at bounding box center [457, 242] width 34 height 13
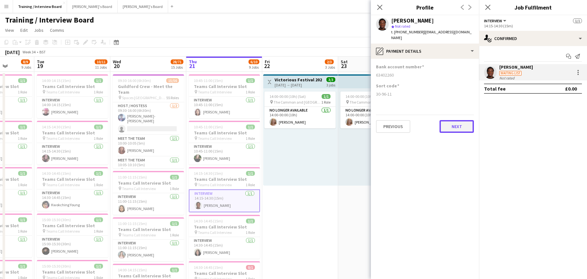
click at [449, 120] on button "Next" at bounding box center [457, 126] width 34 height 13
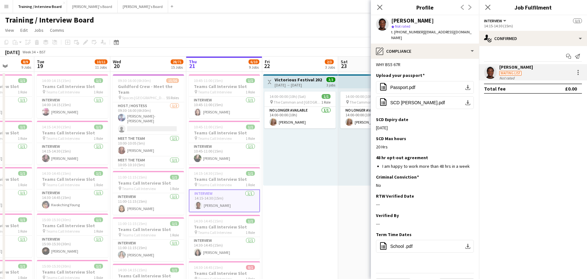
scroll to position [79, 0]
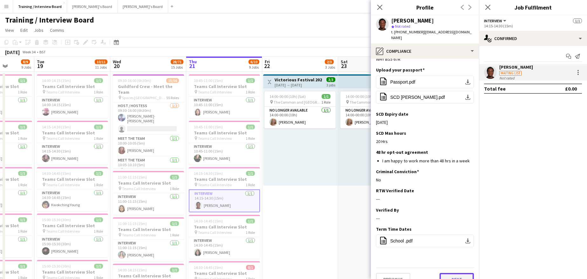
click at [462, 273] on button "Next" at bounding box center [457, 279] width 34 height 13
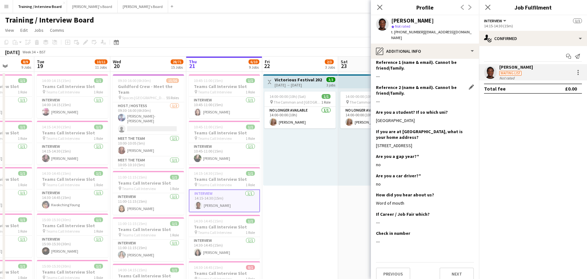
scroll to position [105, 0]
click at [454, 268] on button "Next" at bounding box center [457, 273] width 34 height 13
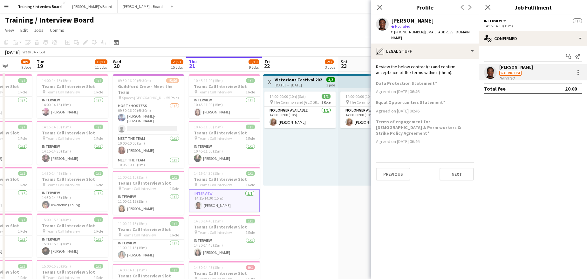
scroll to position [0, 0]
click at [459, 168] on button "Next" at bounding box center [457, 174] width 34 height 13
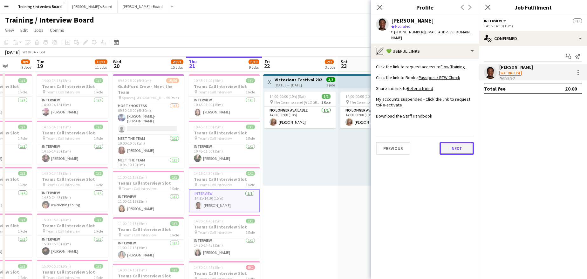
click at [455, 143] on button "Next" at bounding box center [457, 148] width 34 height 13
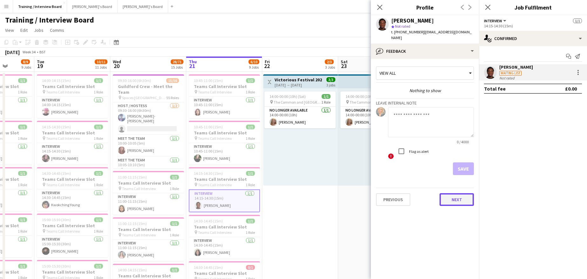
click at [463, 193] on button "Next" at bounding box center [457, 199] width 34 height 13
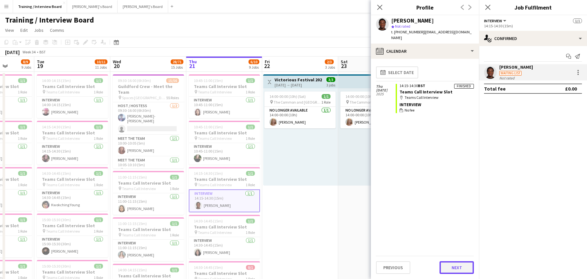
click at [460, 262] on button "Next" at bounding box center [457, 267] width 34 height 13
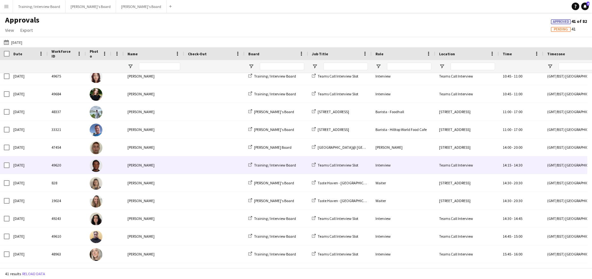
click at [152, 163] on div "Abdulakeem Saka" at bounding box center [154, 164] width 60 height 17
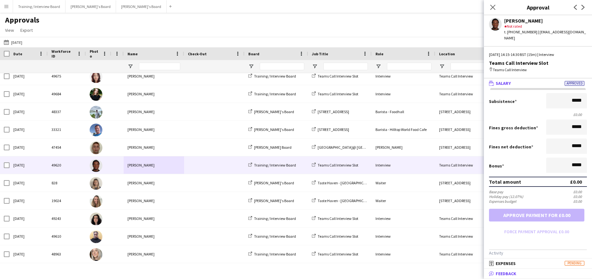
click at [510, 271] on span "Feedback" at bounding box center [506, 274] width 21 height 6
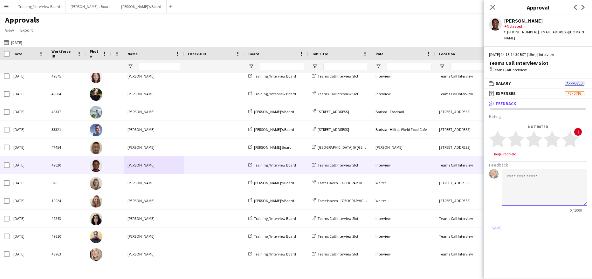
click at [504, 172] on textarea at bounding box center [544, 187] width 85 height 37
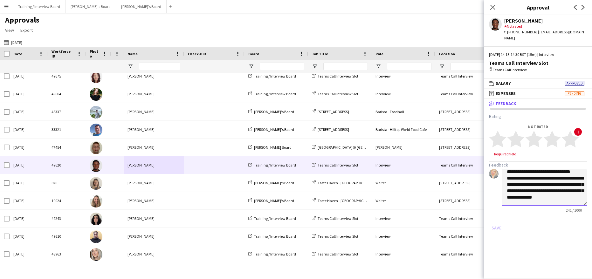
scroll to position [26, 0]
click at [536, 131] on polygon at bounding box center [533, 139] width 17 height 17
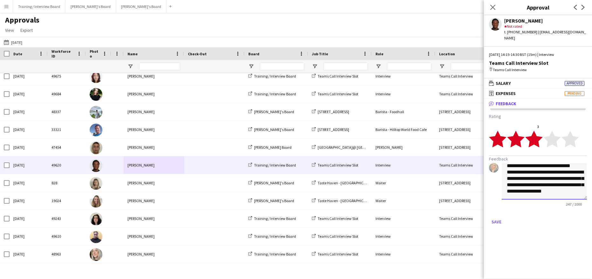
click at [531, 188] on textarea "**********" at bounding box center [544, 181] width 85 height 37
type textarea "**********"
click at [493, 217] on button "Save" at bounding box center [496, 222] width 15 height 10
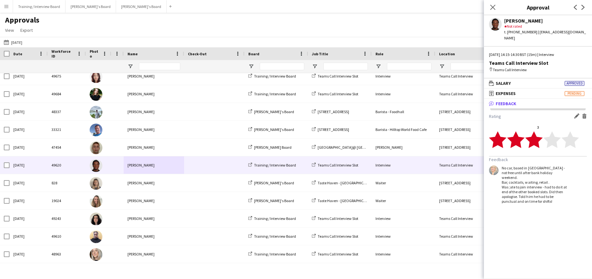
click at [577, 113] on app-icon "Edit feedback" at bounding box center [576, 115] width 5 height 5
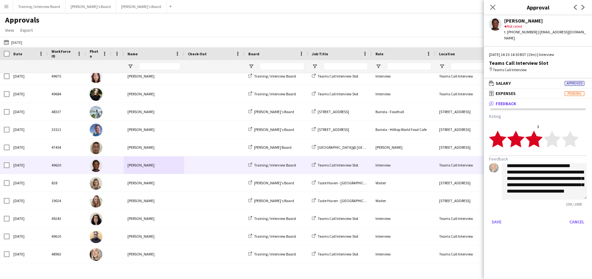
scroll to position [30, 0]
click at [517, 163] on textarea "**********" at bounding box center [544, 181] width 85 height 37
click at [558, 168] on textarea "**********" at bounding box center [544, 181] width 85 height 37
type textarea "**********"
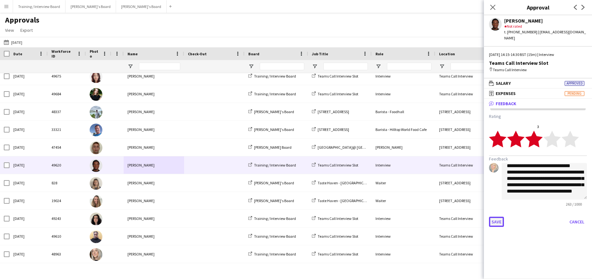
click at [497, 217] on button "Save" at bounding box center [496, 222] width 15 height 10
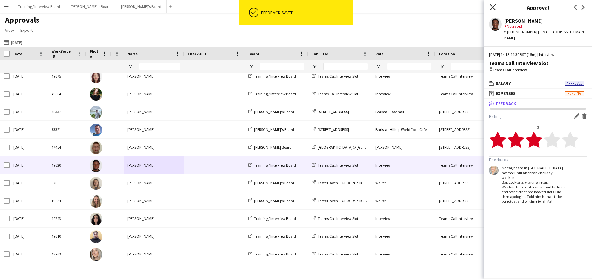
click at [491, 8] on icon "Close pop-in" at bounding box center [492, 7] width 6 height 6
